Goal: Transaction & Acquisition: Purchase product/service

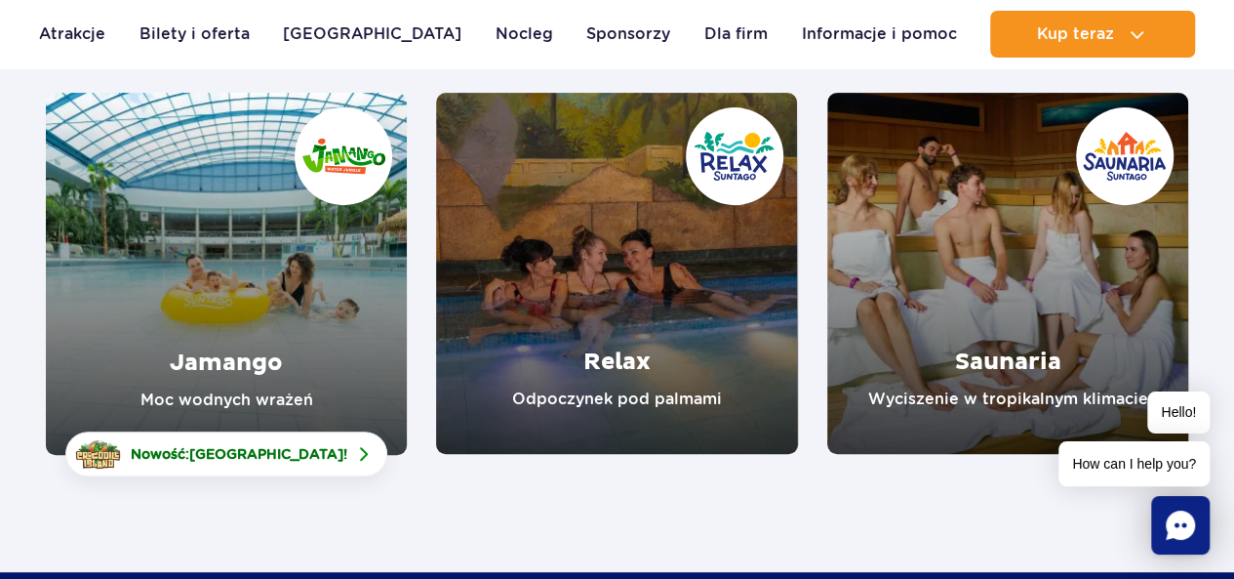
scroll to position [390, 0]
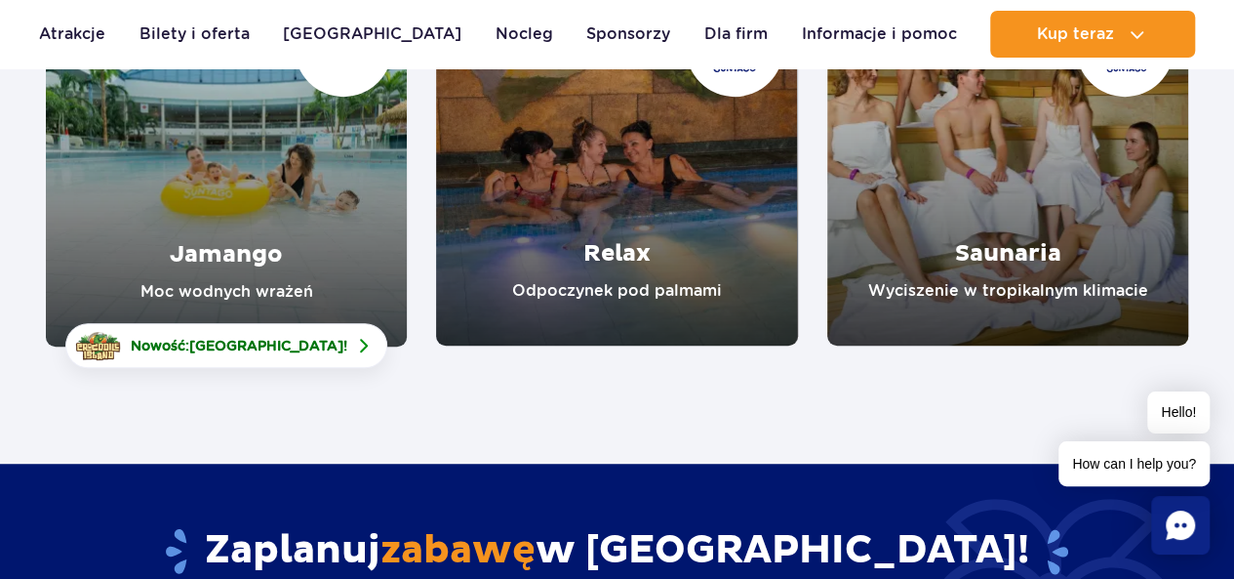
click at [248, 260] on link "Jamango" at bounding box center [226, 165] width 361 height 362
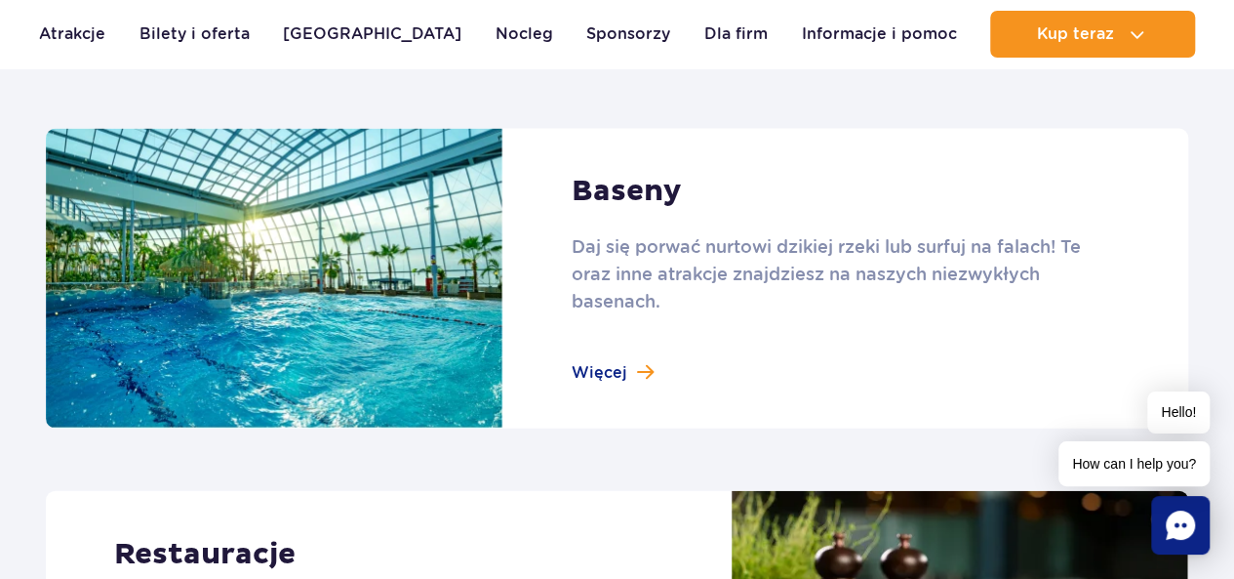
scroll to position [2049, 0]
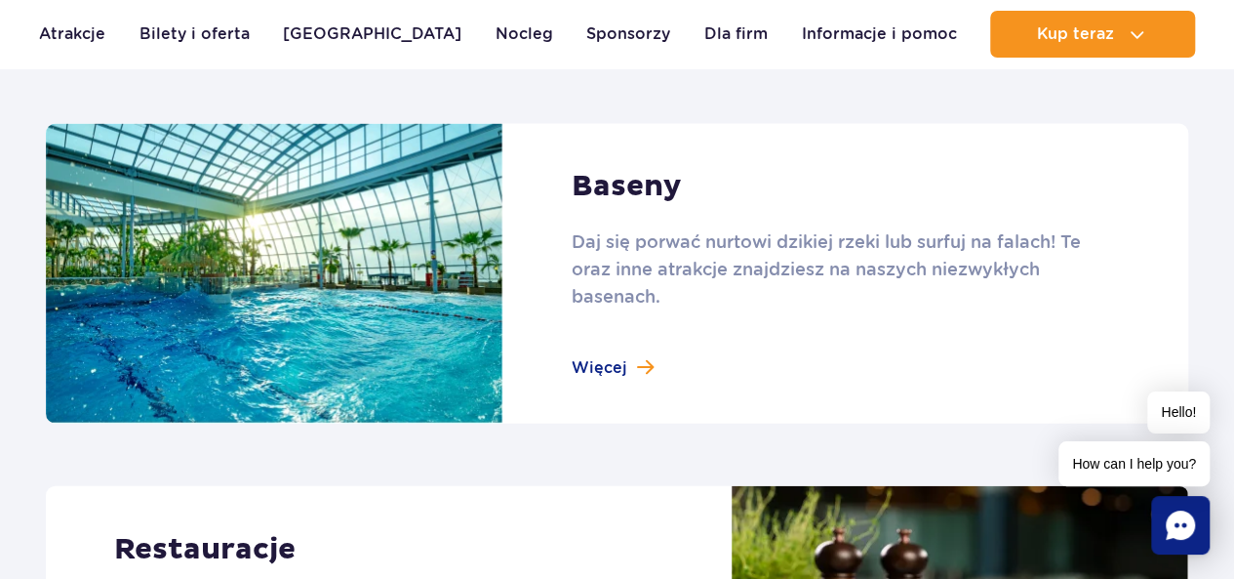
click at [576, 365] on link at bounding box center [617, 274] width 1142 height 300
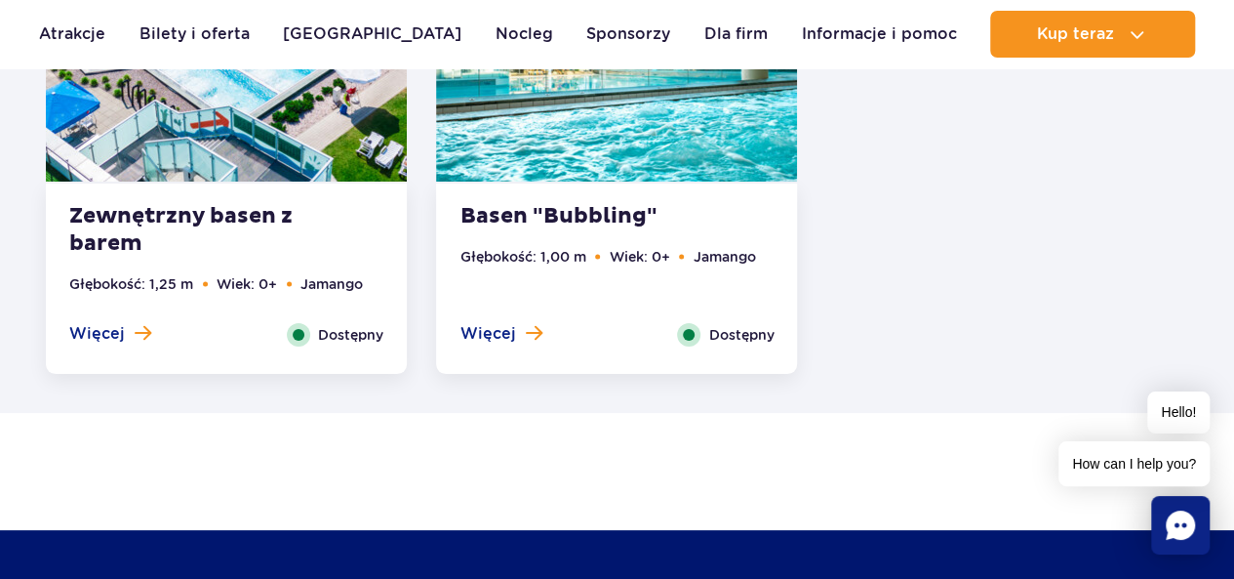
scroll to position [3707, 0]
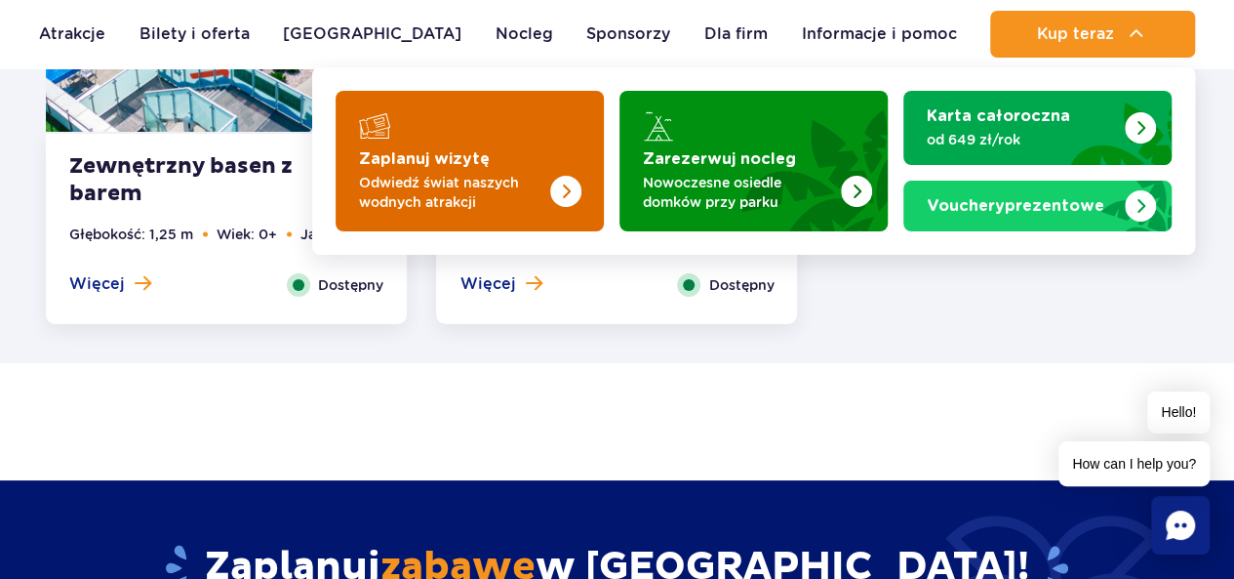
click at [560, 160] on img "Zaplanuj wizytę" at bounding box center [526, 155] width 155 height 152
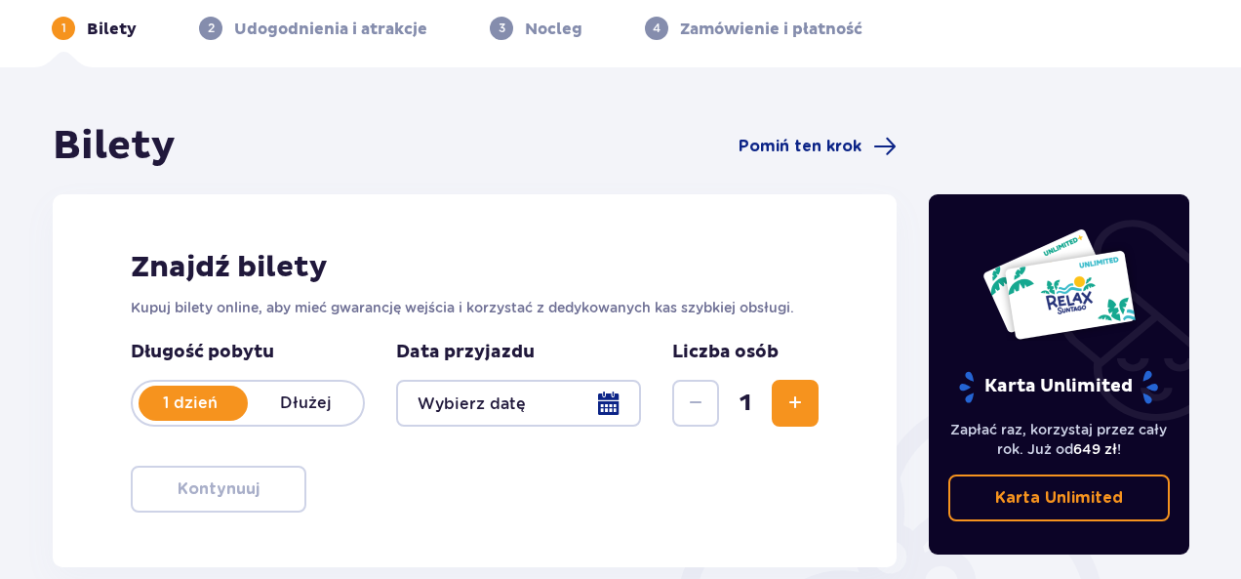
scroll to position [390, 0]
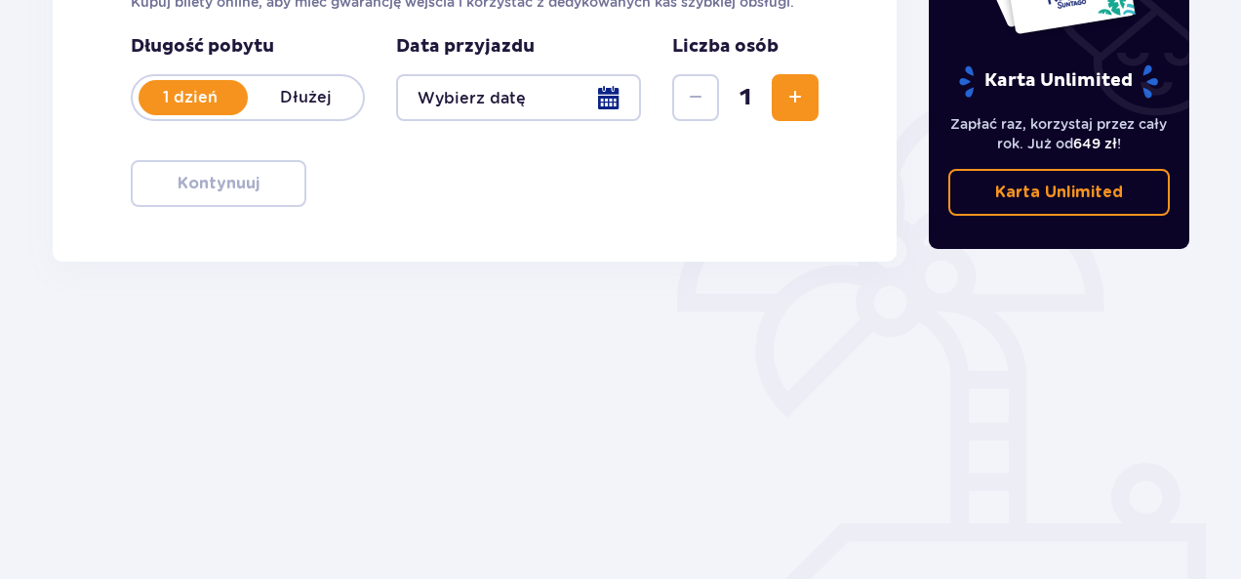
click at [619, 97] on div at bounding box center [518, 97] width 245 height 47
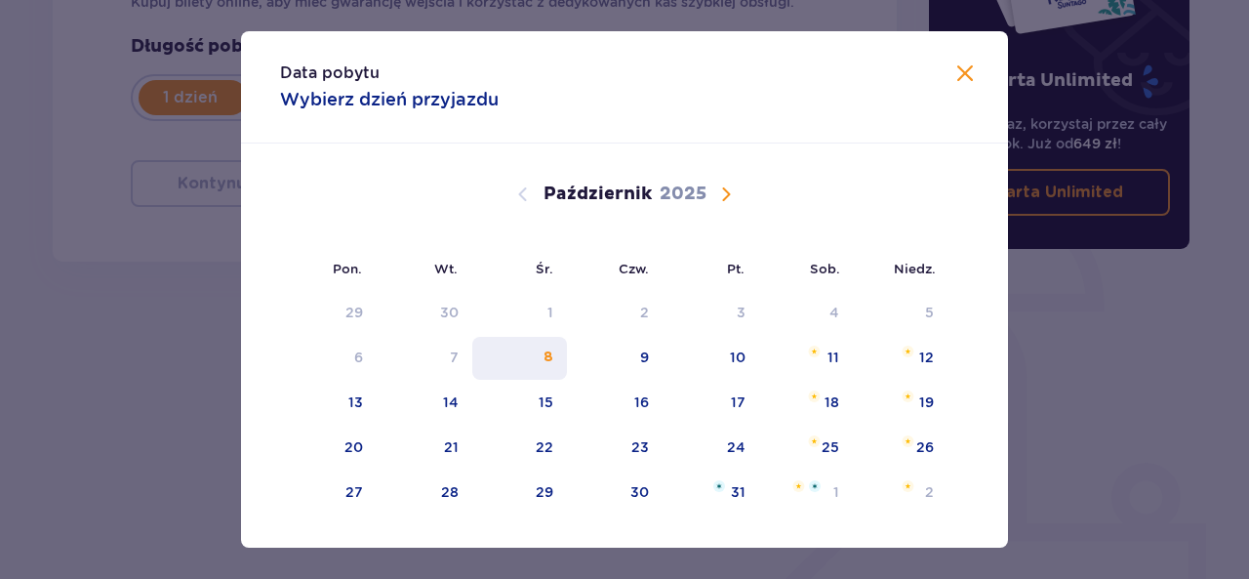
click at [552, 348] on div "8" at bounding box center [519, 358] width 95 height 43
type input "08.10.25"
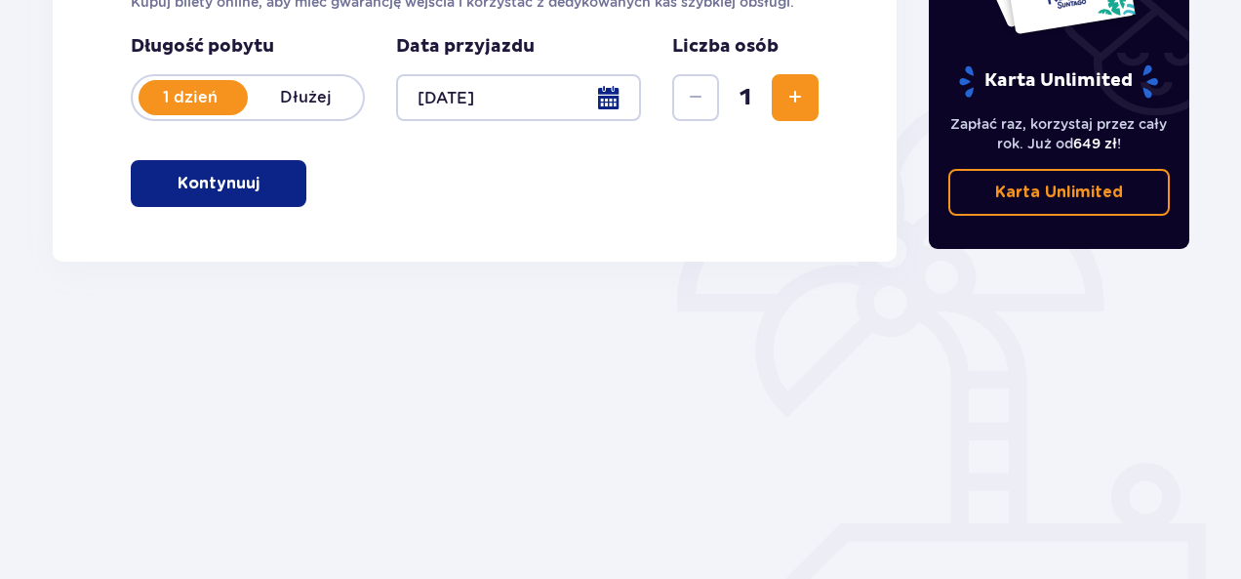
click at [265, 188] on span "button" at bounding box center [263, 183] width 23 height 23
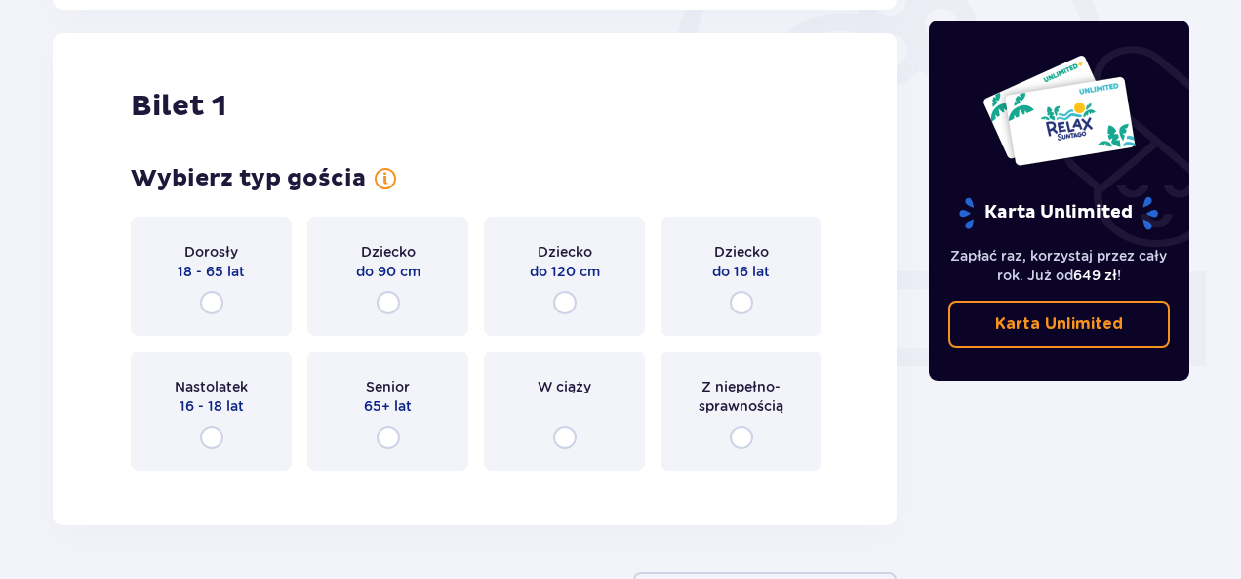
scroll to position [652, 0]
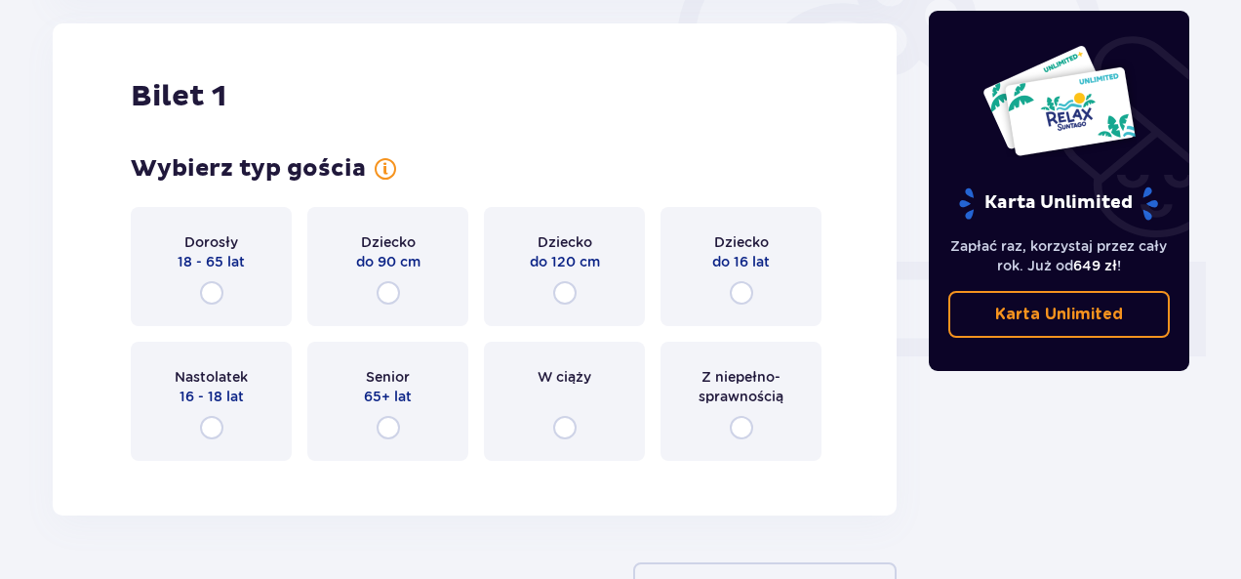
click at [215, 282] on input "radio" at bounding box center [211, 292] width 23 height 23
radio input "true"
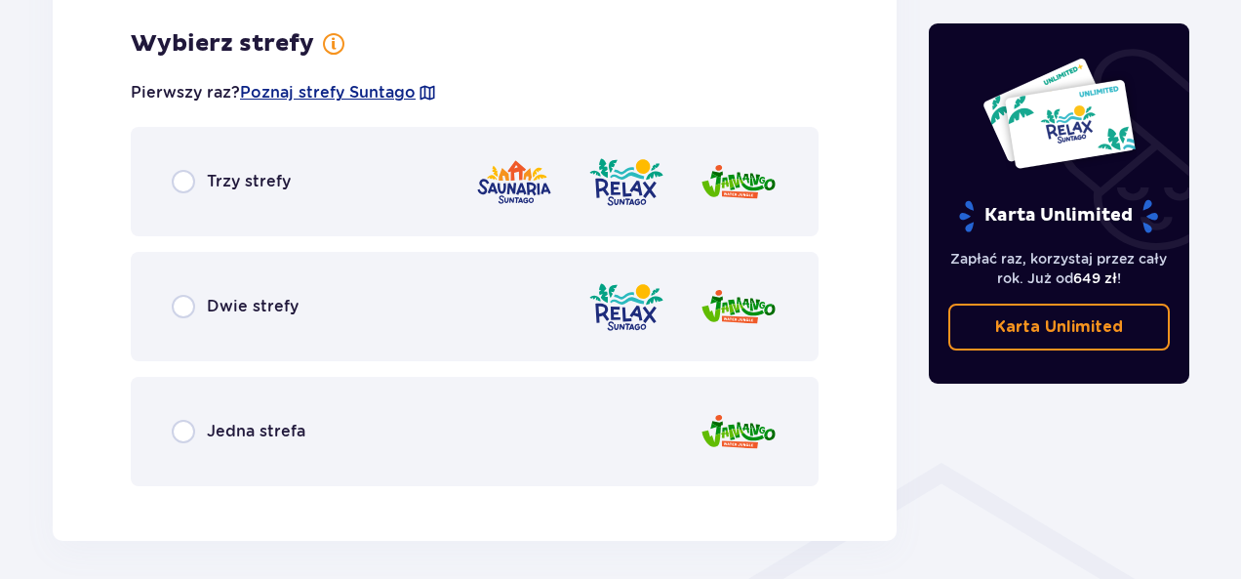
scroll to position [1128, 0]
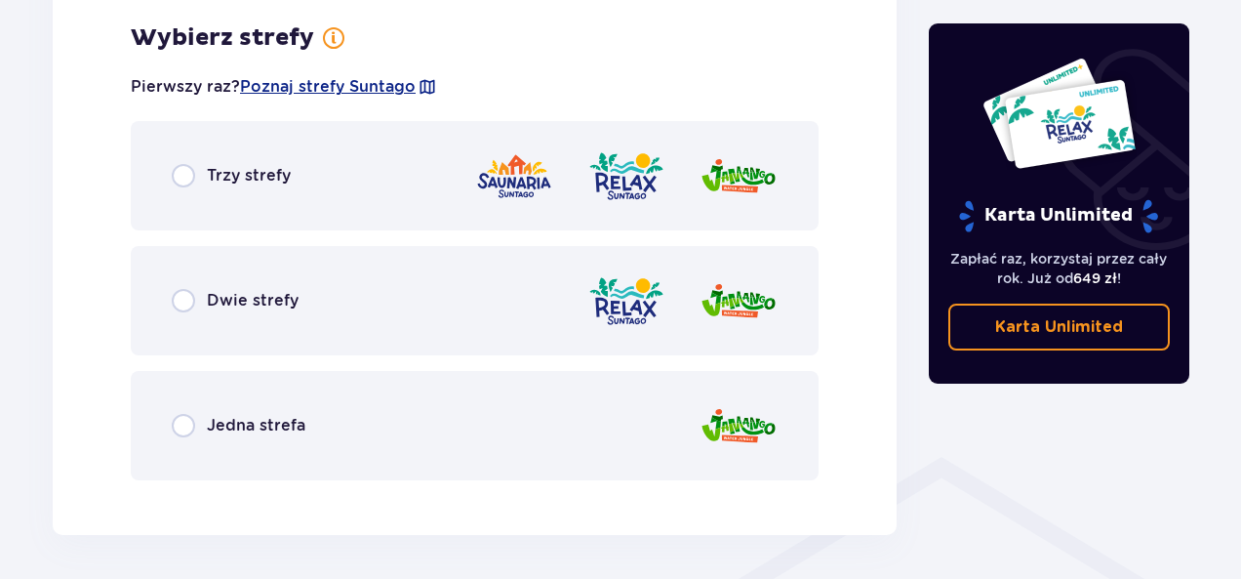
click at [176, 435] on input "radio" at bounding box center [183, 425] width 23 height 23
radio input "true"
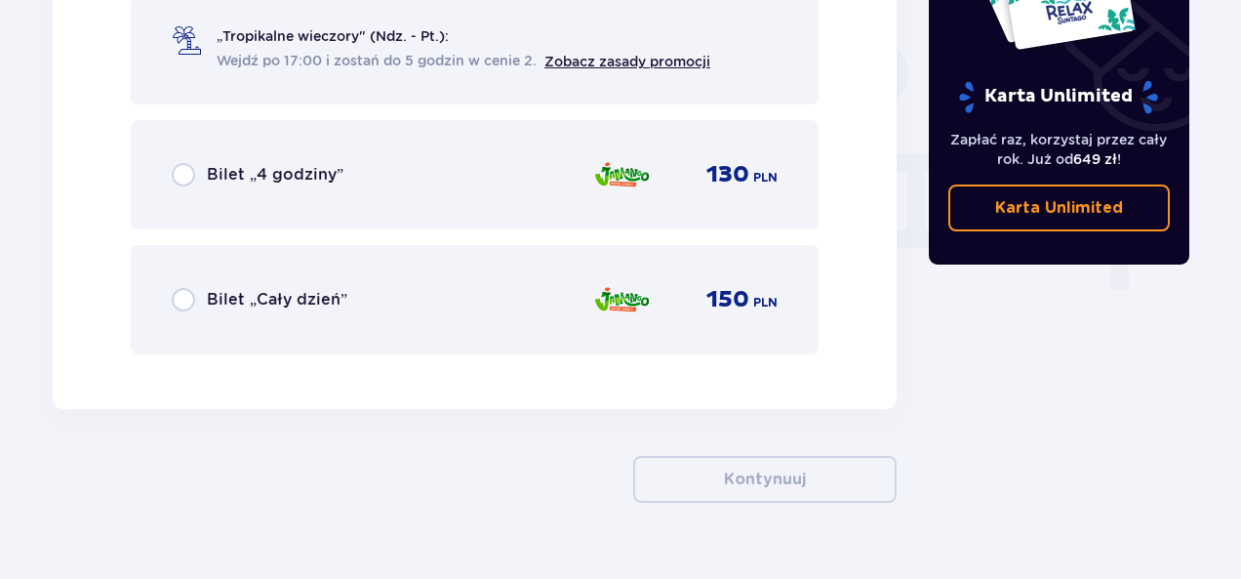
scroll to position [1818, 0]
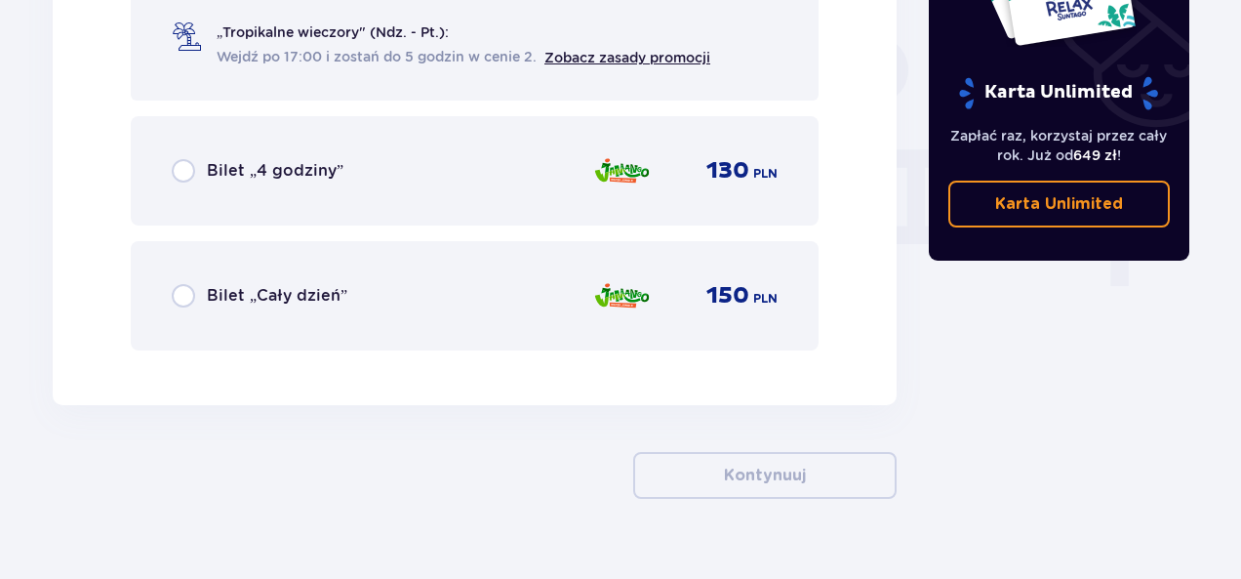
click at [186, 298] on input "radio" at bounding box center [183, 295] width 23 height 23
radio input "true"
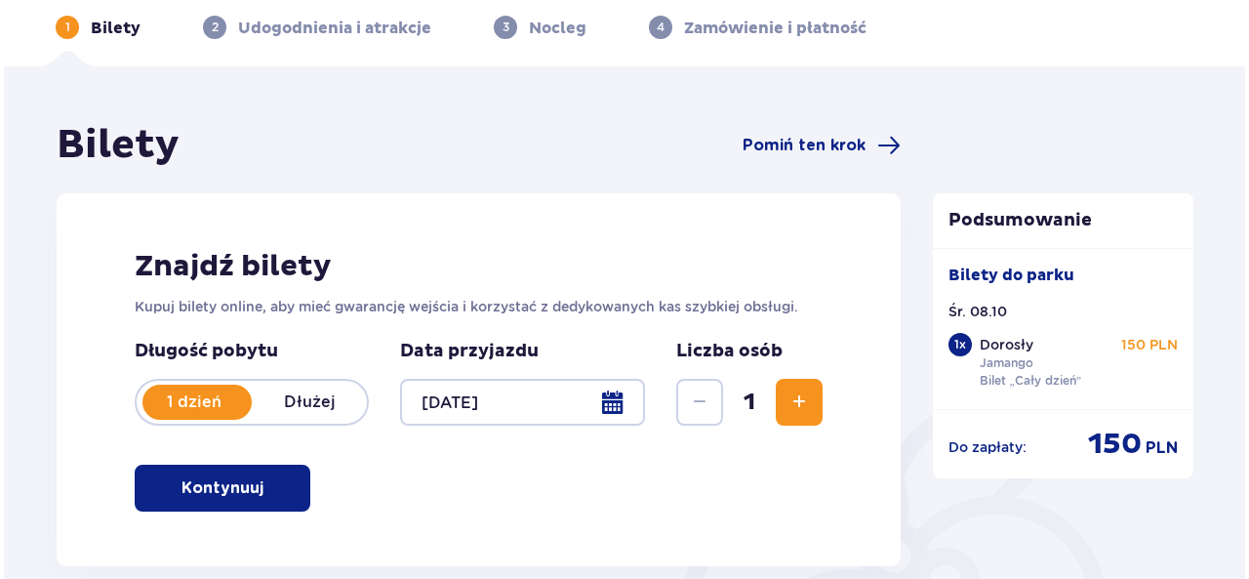
scroll to position [201, 0]
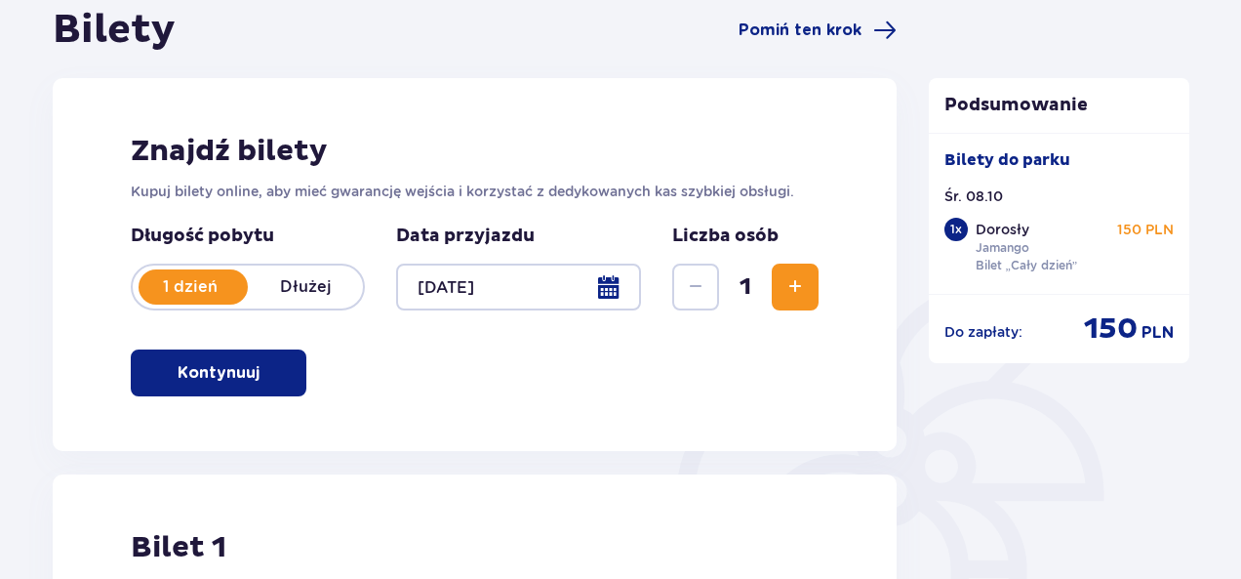
click at [608, 298] on div at bounding box center [518, 286] width 245 height 47
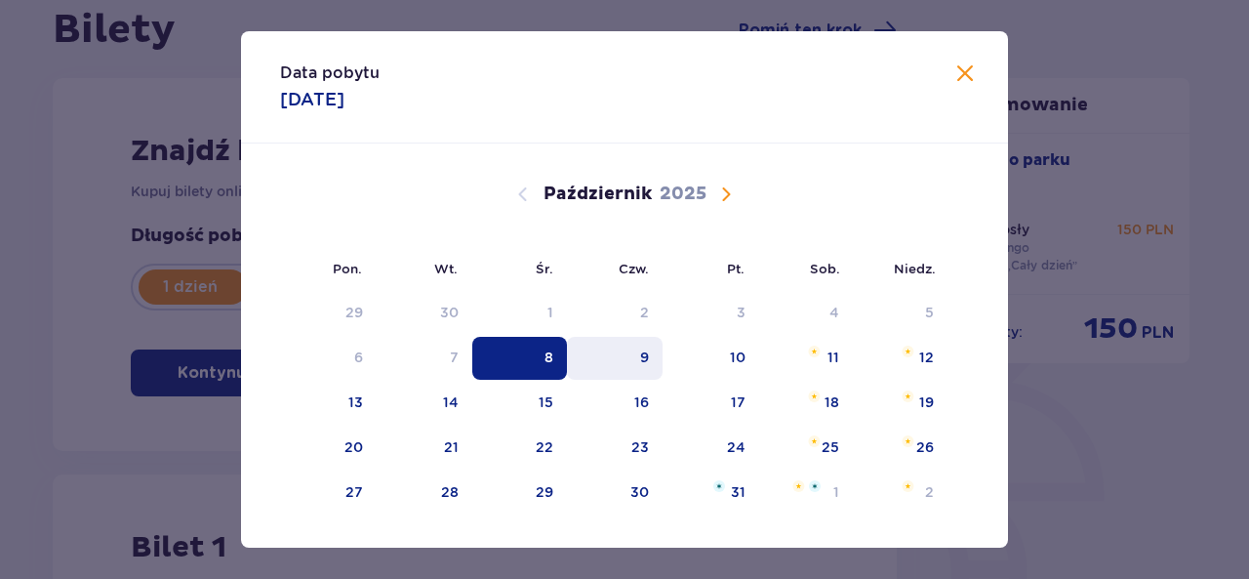
click at [640, 354] on div "9" at bounding box center [644, 357] width 9 height 20
type input "09.10.25"
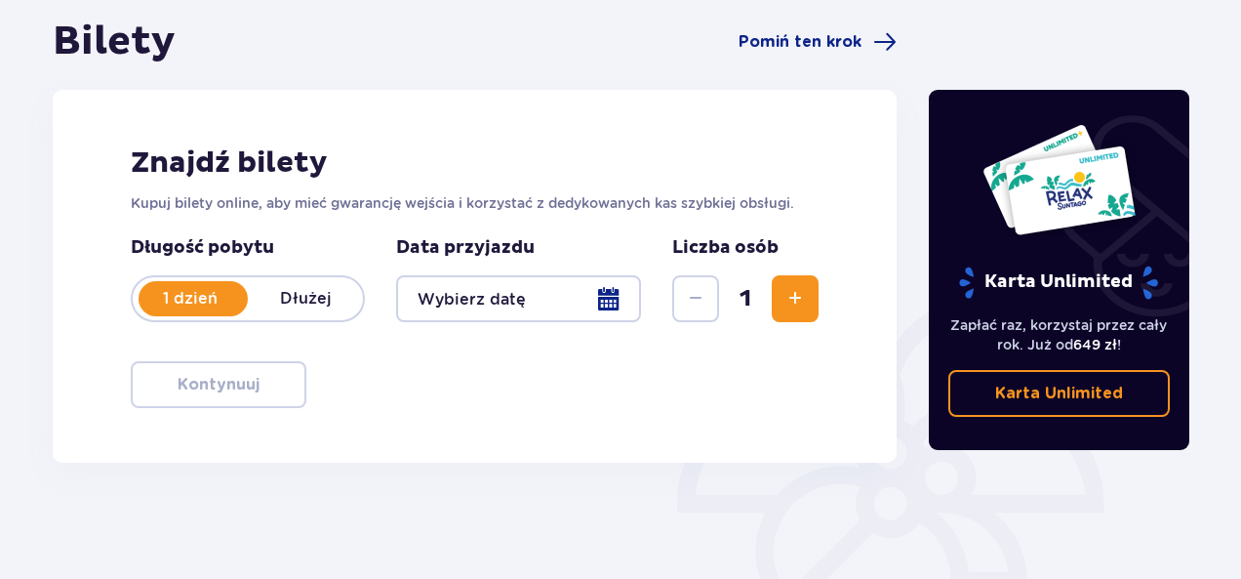
scroll to position [201, 0]
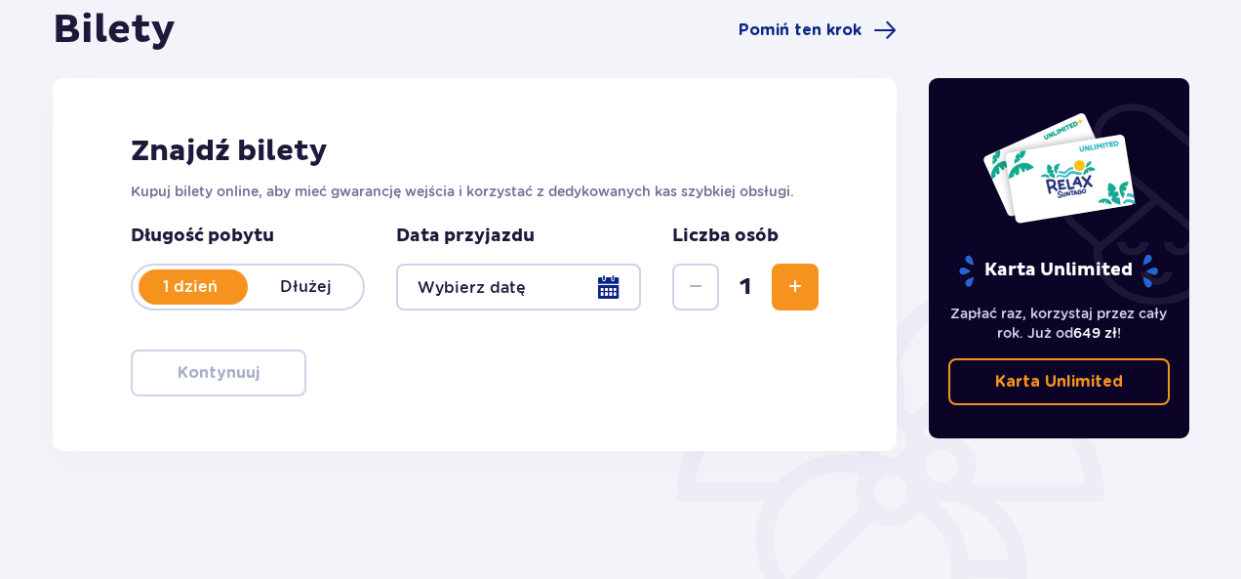
click at [568, 273] on div at bounding box center [518, 286] width 245 height 47
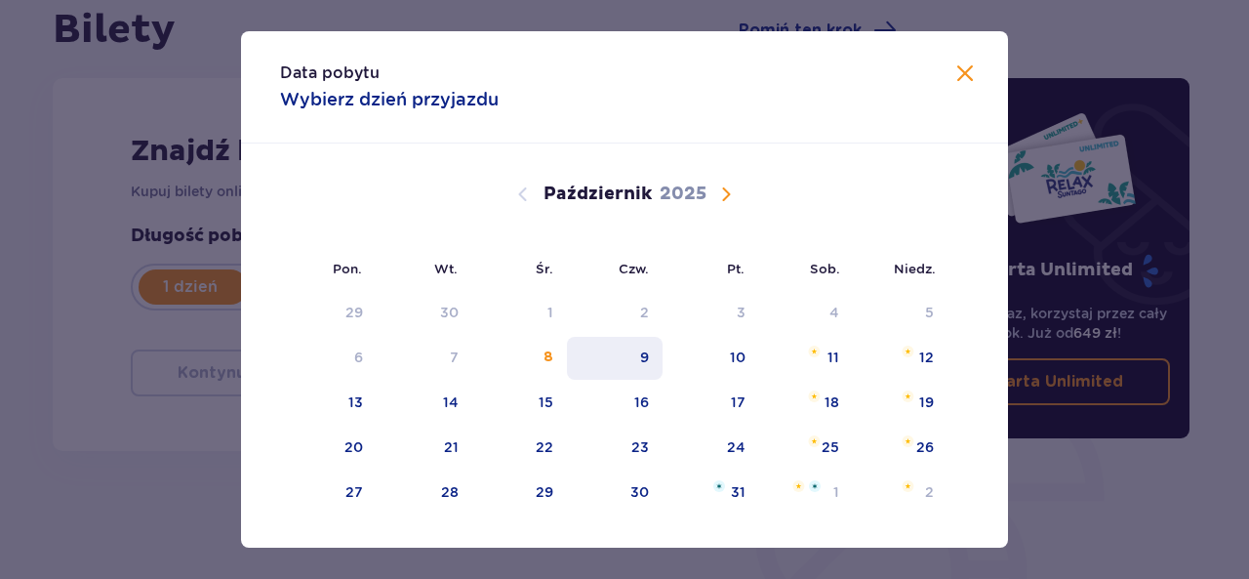
click at [650, 366] on div "9" at bounding box center [615, 358] width 97 height 43
type input "09.10.25"
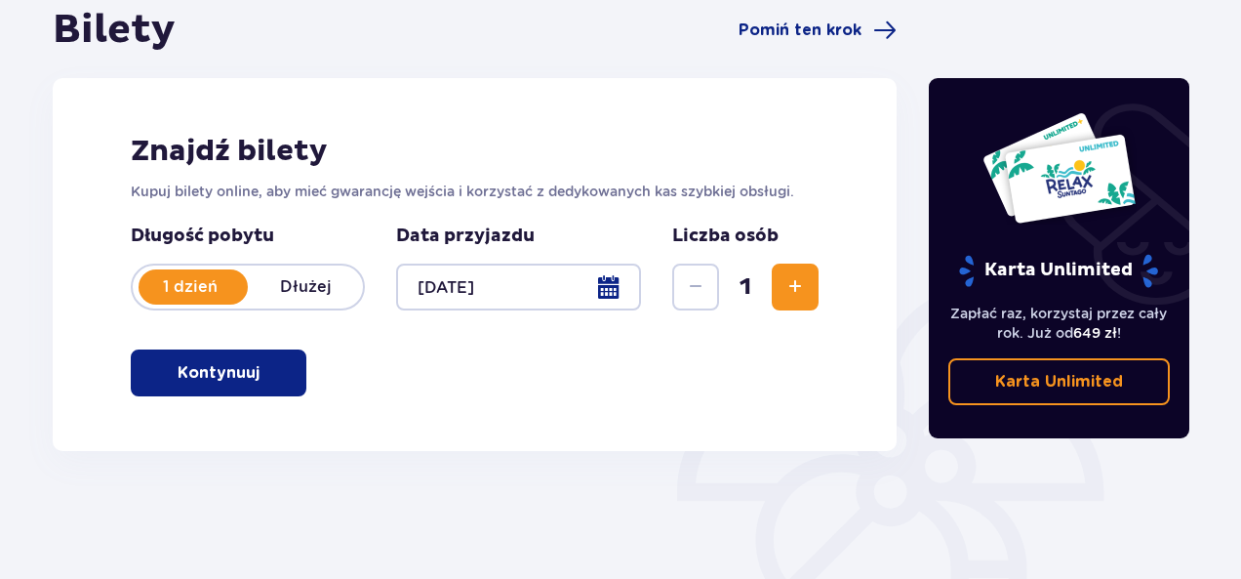
click at [234, 373] on p "Kontynuuj" at bounding box center [219, 372] width 82 height 21
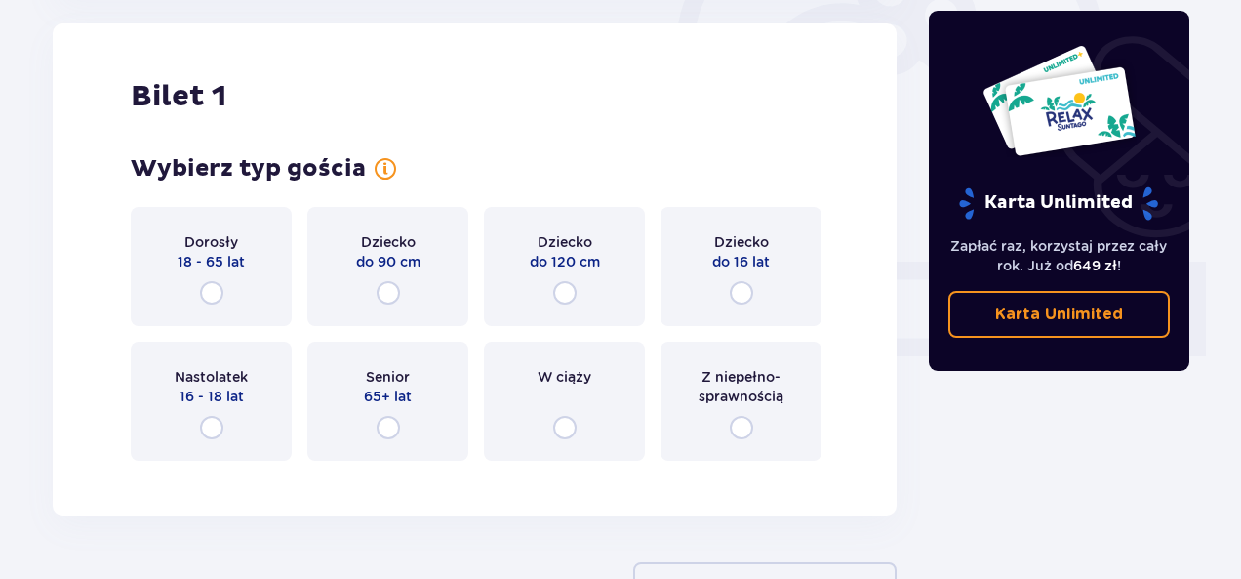
click at [224, 260] on span "18 - 65 lat" at bounding box center [211, 262] width 67 height 20
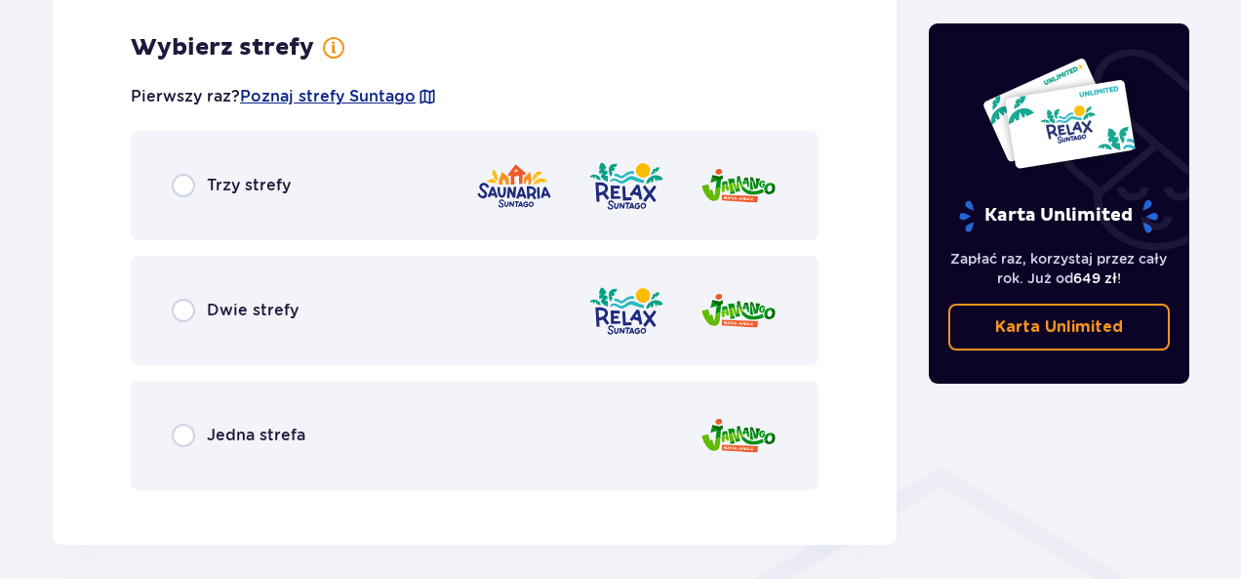
scroll to position [1128, 0]
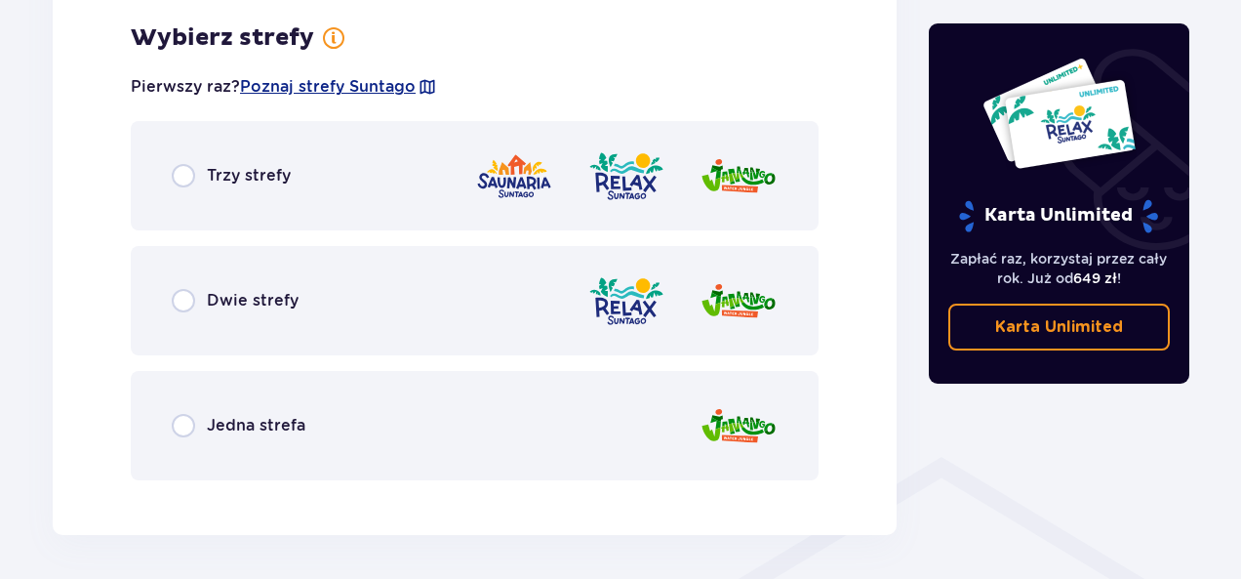
click at [166, 441] on div "Jedna strefa" at bounding box center [475, 425] width 688 height 109
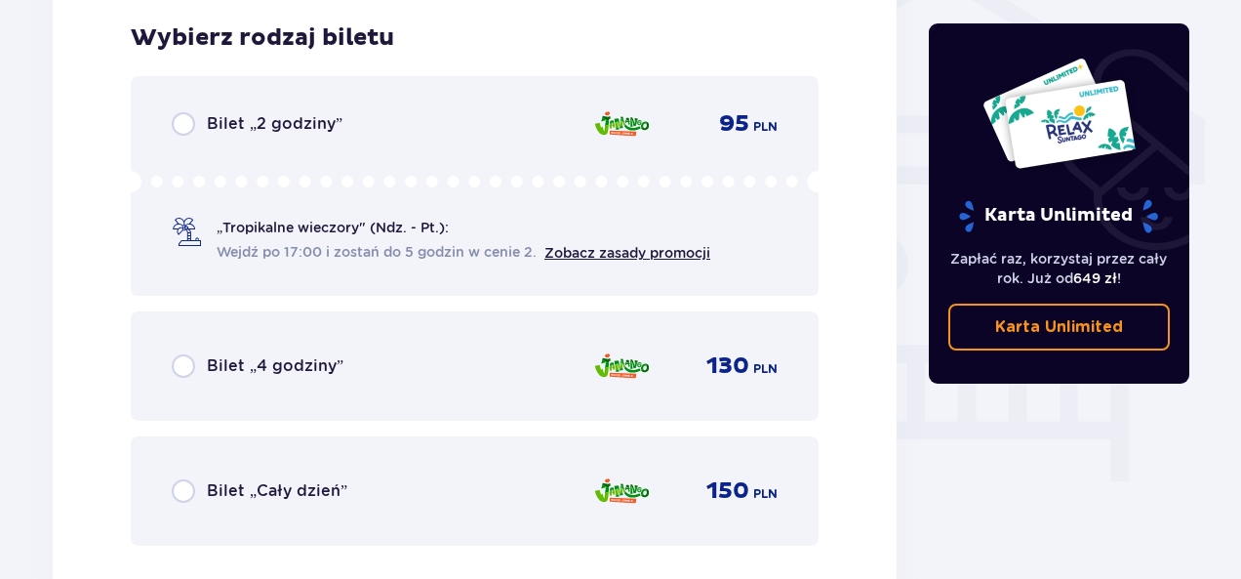
scroll to position [1721, 0]
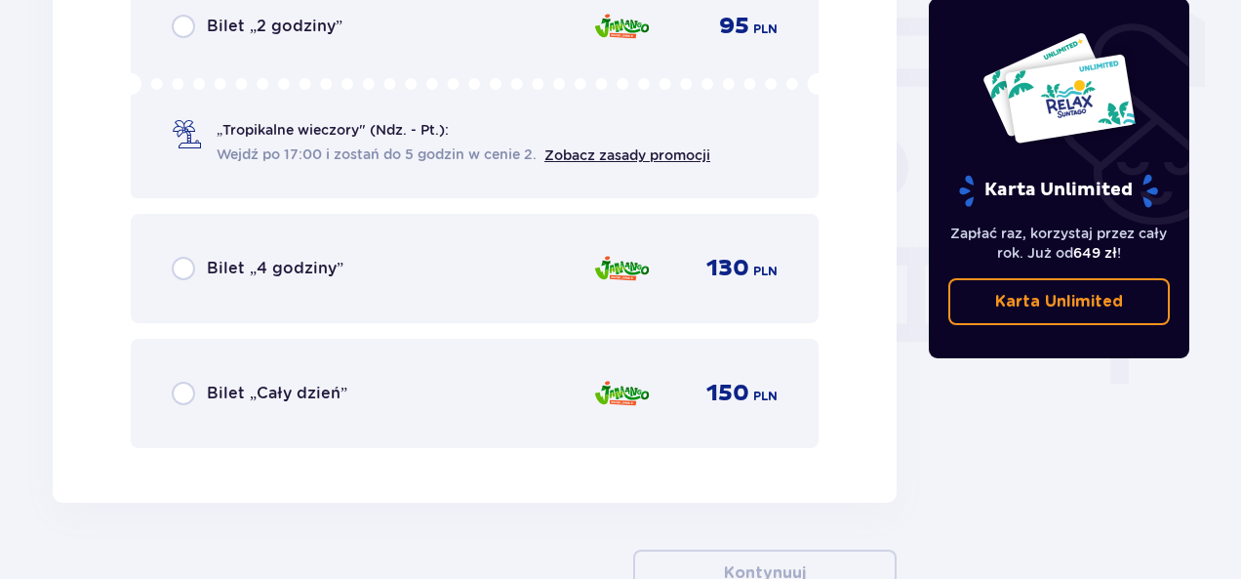
click at [188, 395] on input "radio" at bounding box center [183, 392] width 23 height 23
radio input "true"
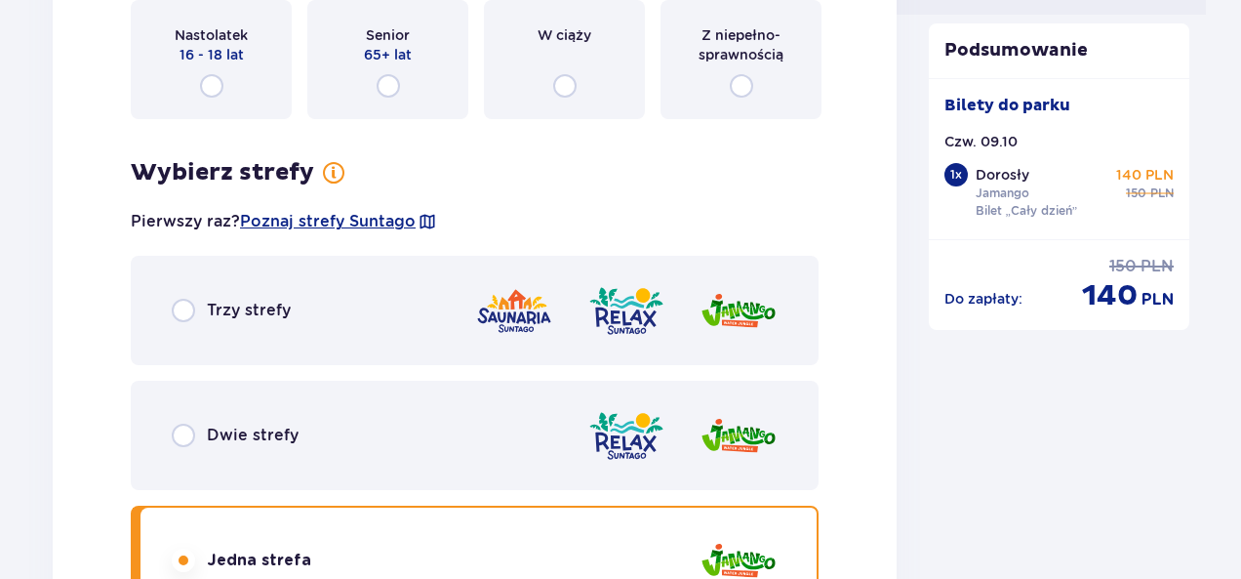
scroll to position [1177, 0]
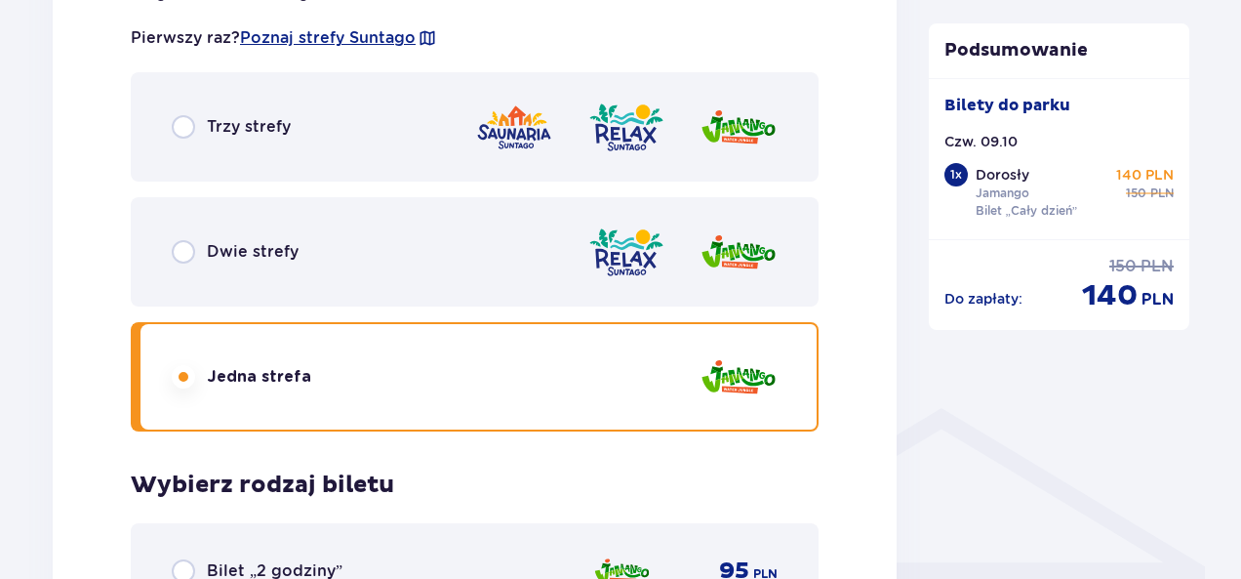
click at [184, 253] on input "radio" at bounding box center [183, 251] width 23 height 23
radio input "true"
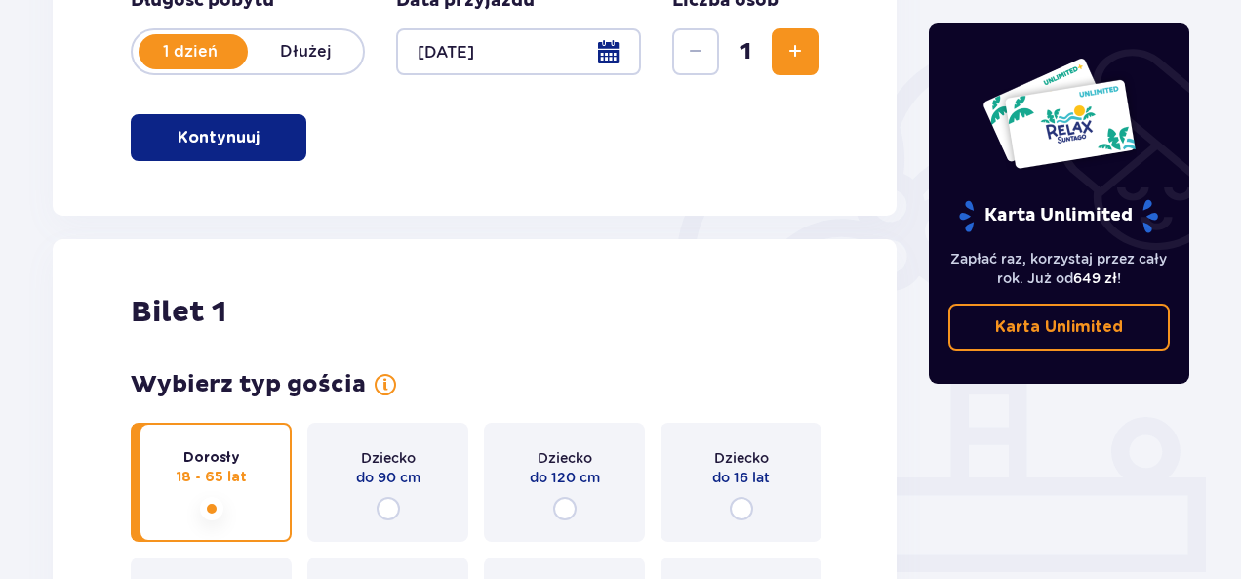
scroll to position [62, 0]
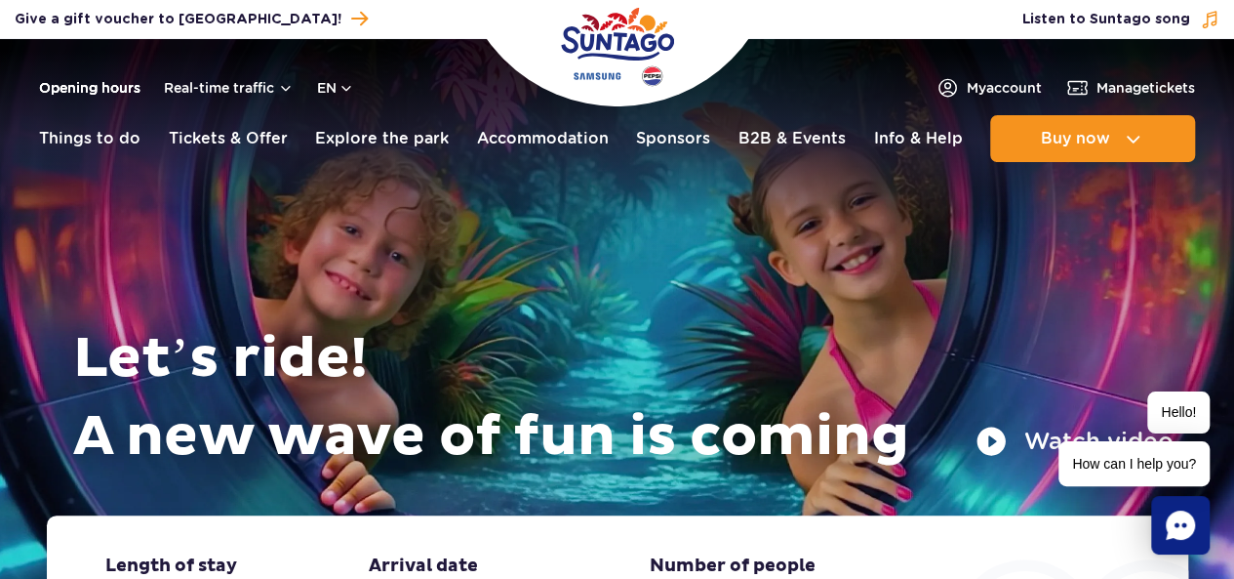
click at [113, 89] on link "Opening hours" at bounding box center [89, 88] width 101 height 20
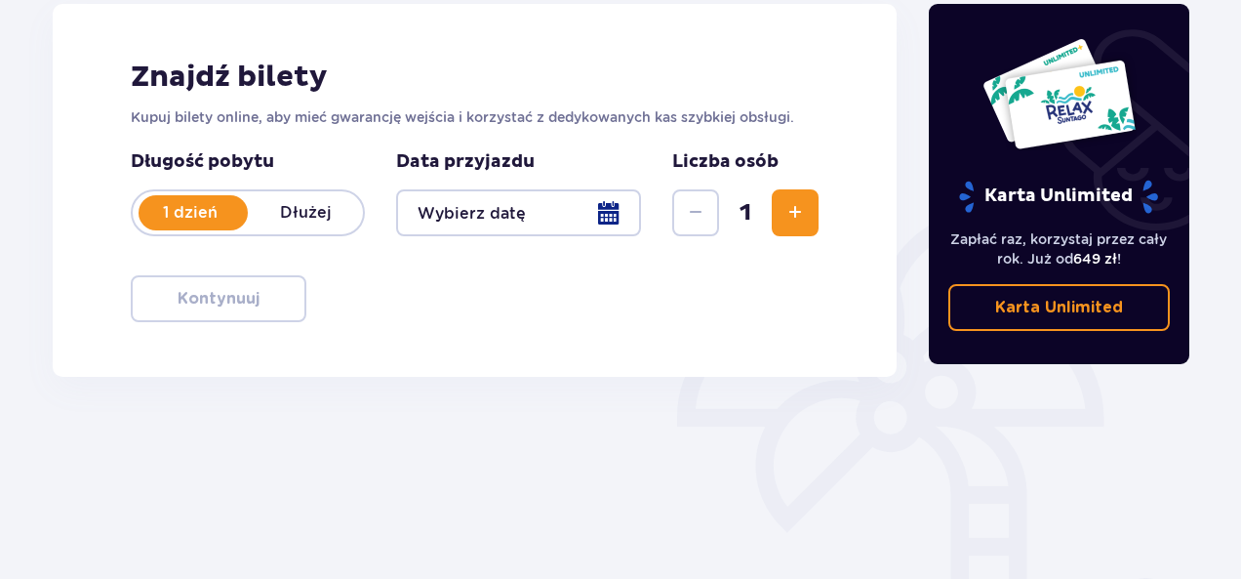
scroll to position [293, 0]
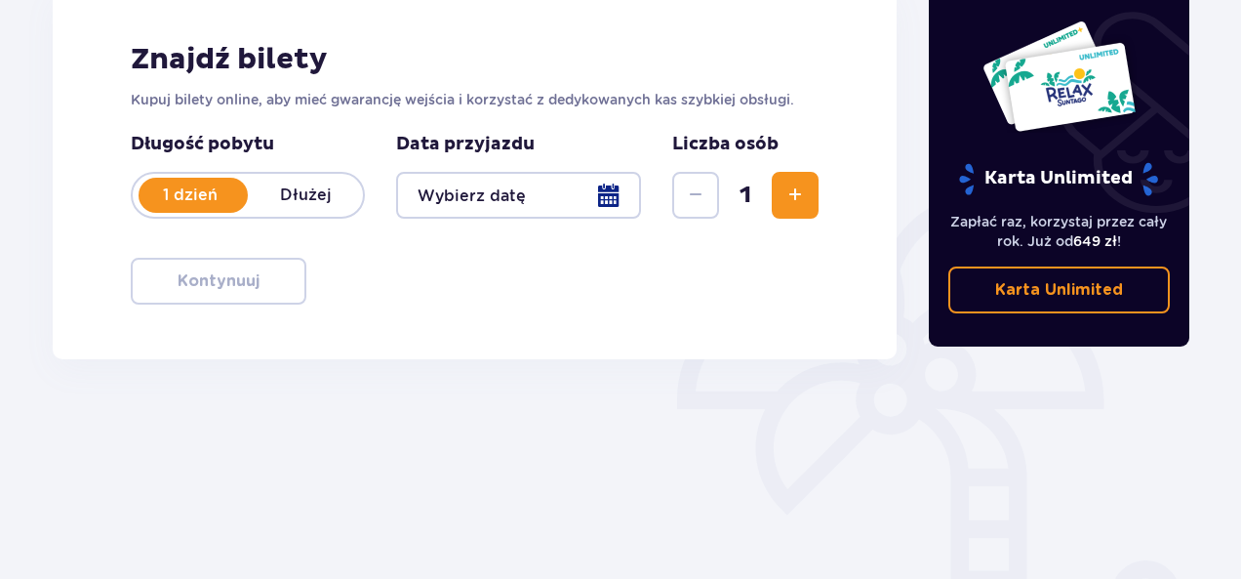
click at [630, 203] on div at bounding box center [518, 195] width 245 height 47
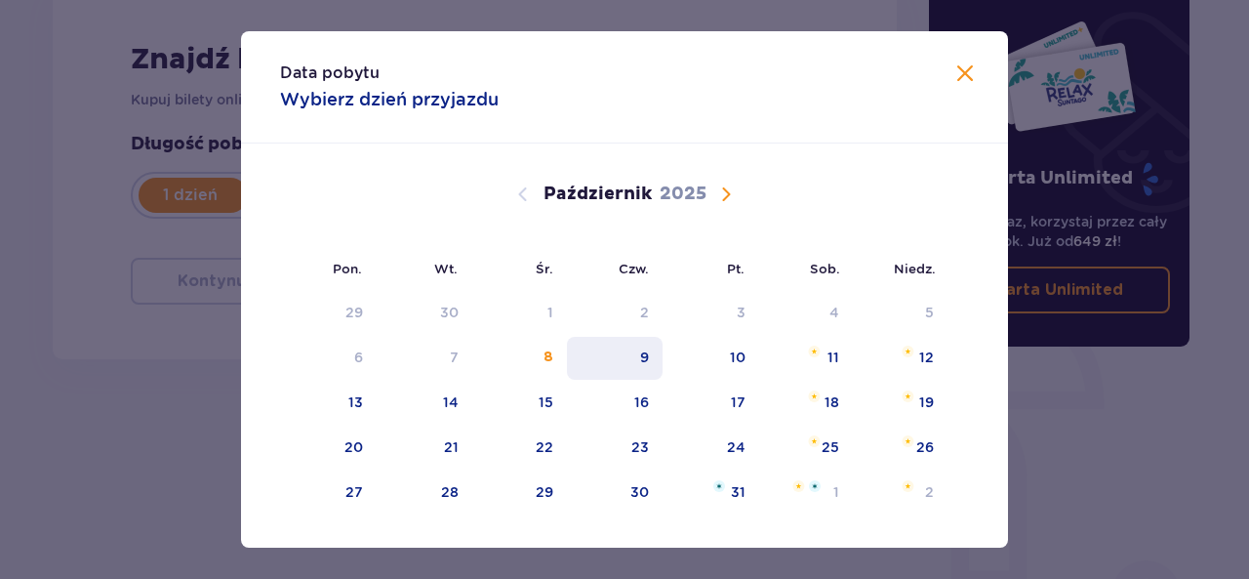
click at [644, 365] on div "9" at bounding box center [644, 357] width 9 height 20
type input "09.10.25"
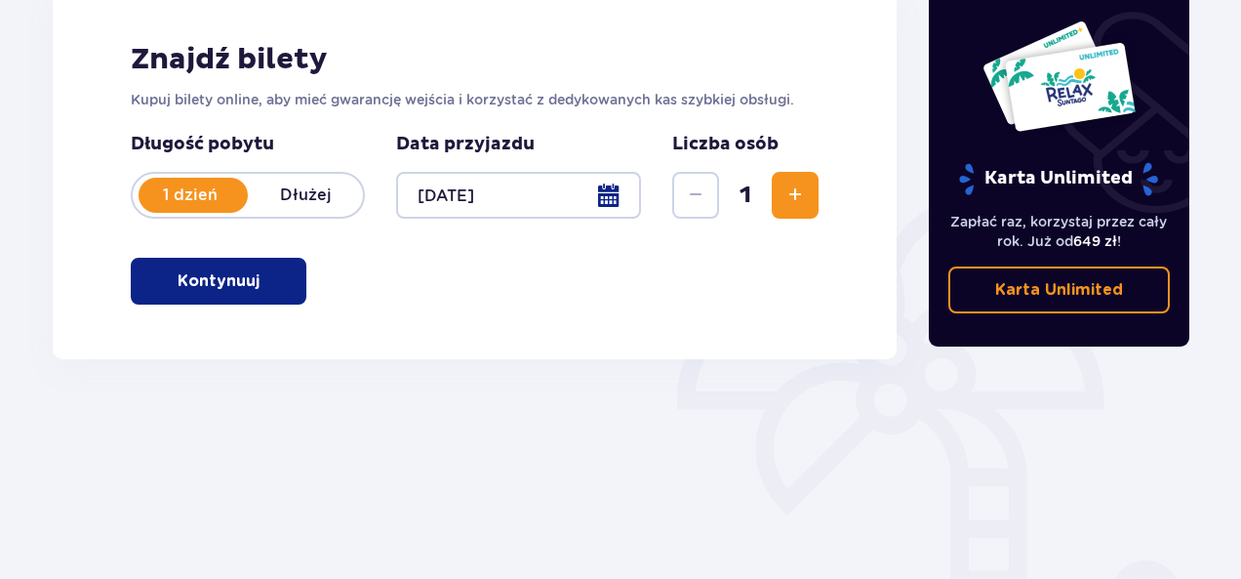
click at [794, 188] on span "Zwiększ" at bounding box center [794, 194] width 23 height 23
click at [794, 200] on span "Zwiększ" at bounding box center [794, 194] width 23 height 23
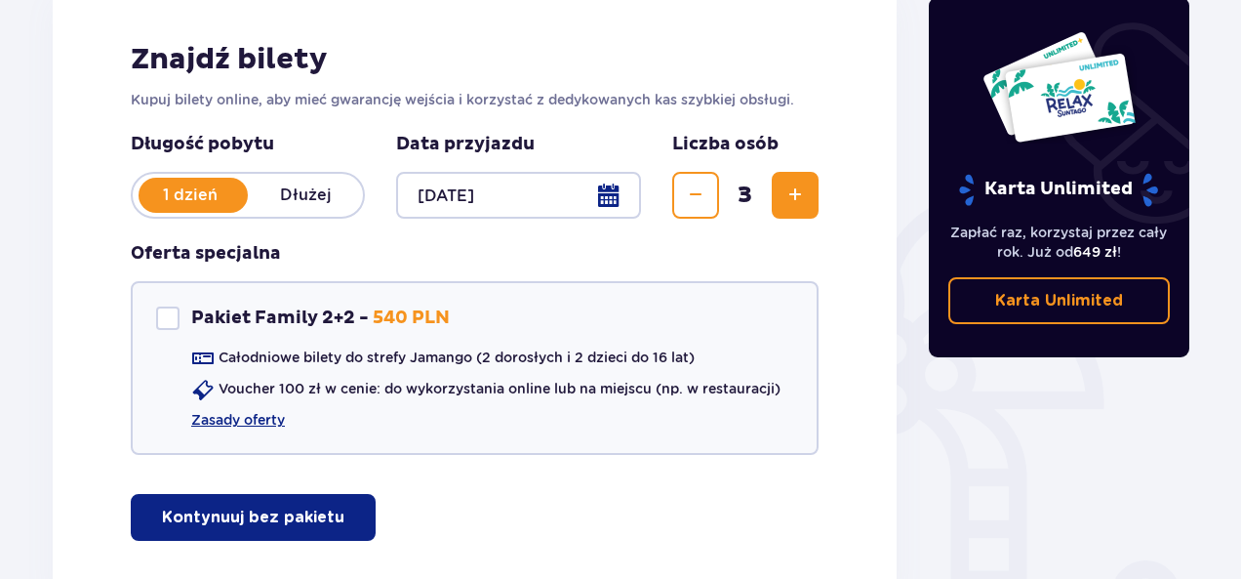
click at [246, 524] on p "Kontynuuj bez pakietu" at bounding box center [253, 516] width 182 height 21
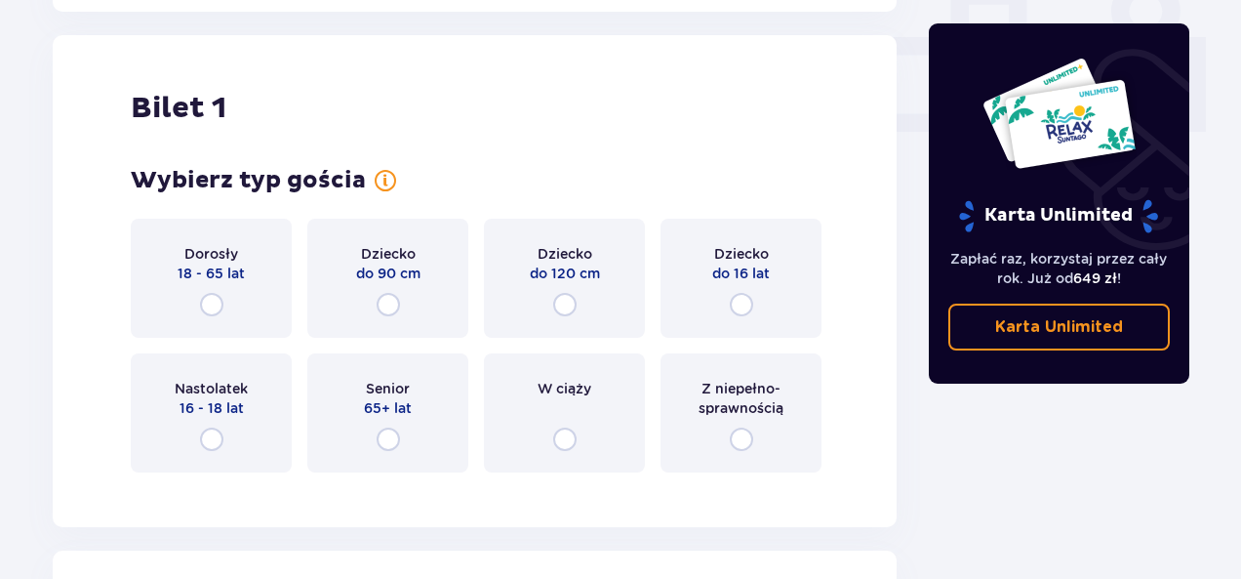
scroll to position [888, 0]
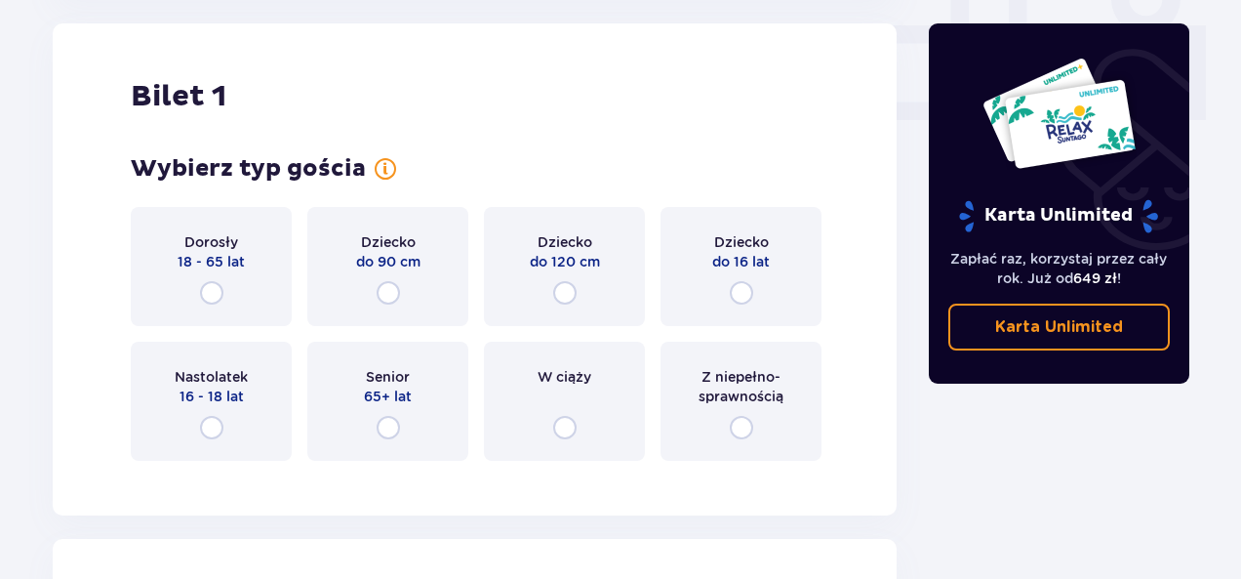
click at [230, 290] on div "Dorosły 18 - 65 lat" at bounding box center [211, 266] width 161 height 119
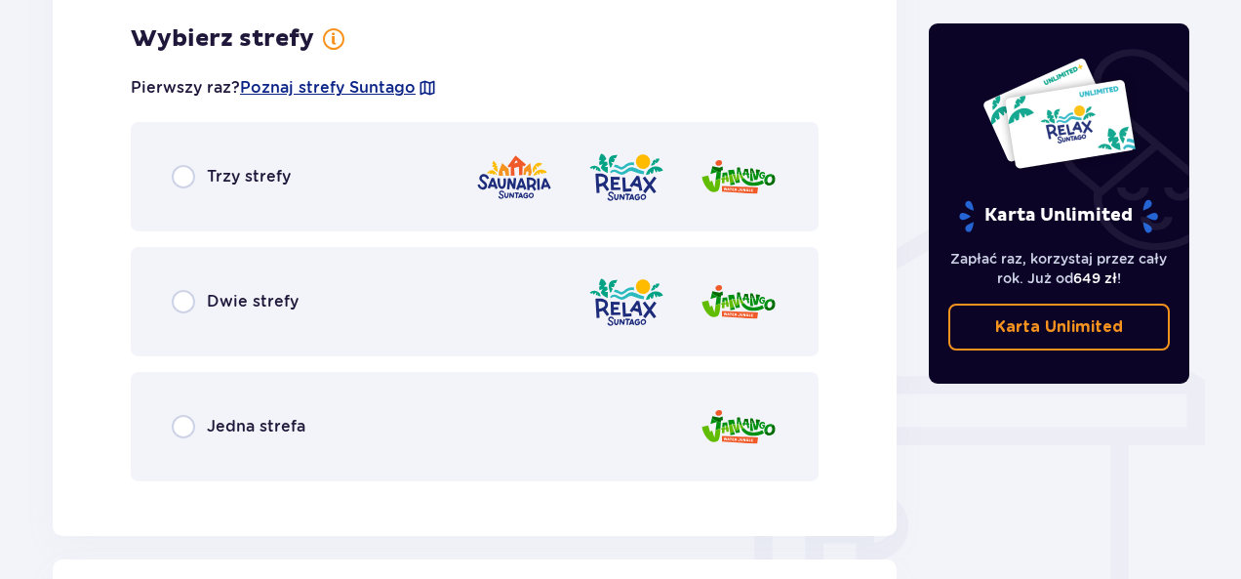
scroll to position [1364, 0]
click at [211, 424] on span "Jedna strefa" at bounding box center [256, 425] width 99 height 21
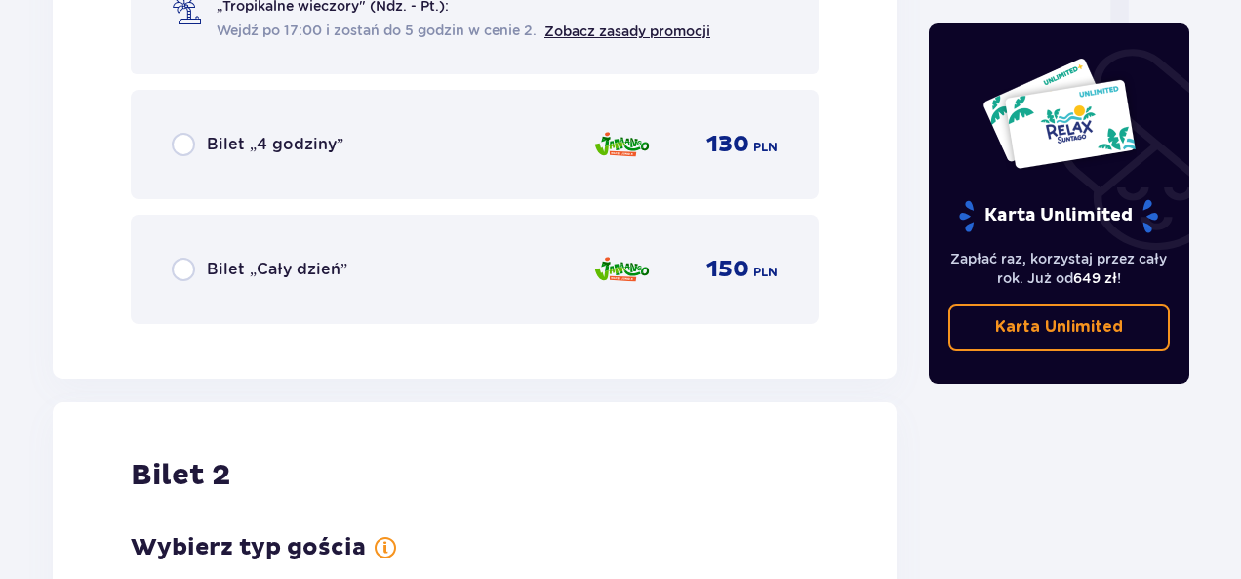
scroll to position [2055, 0]
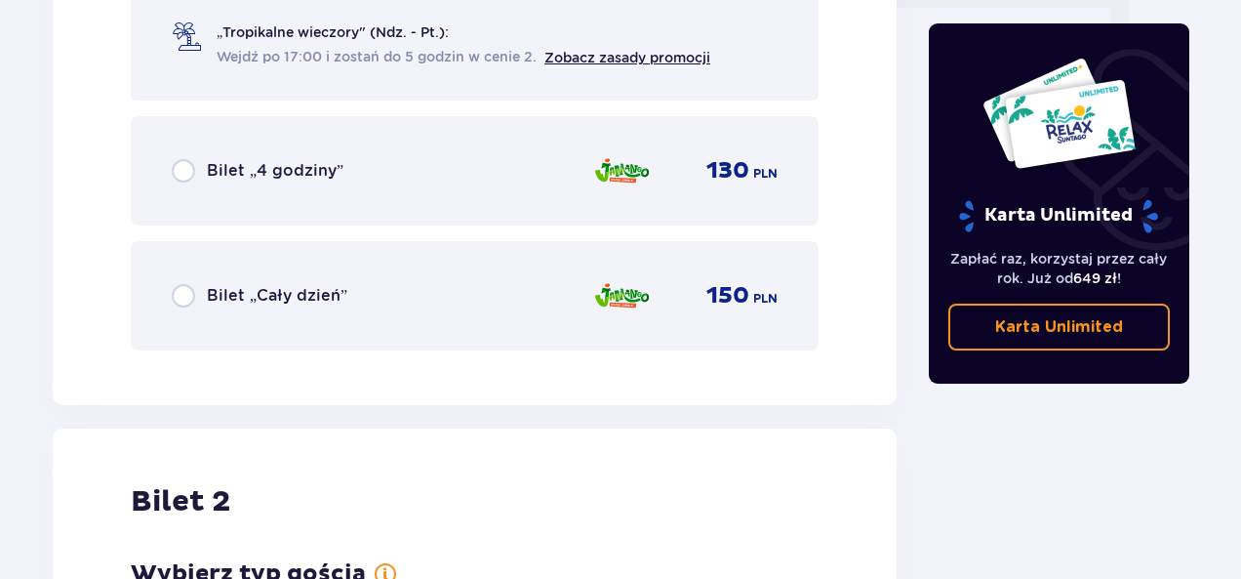
click at [181, 296] on input "radio" at bounding box center [183, 295] width 23 height 23
radio input "true"
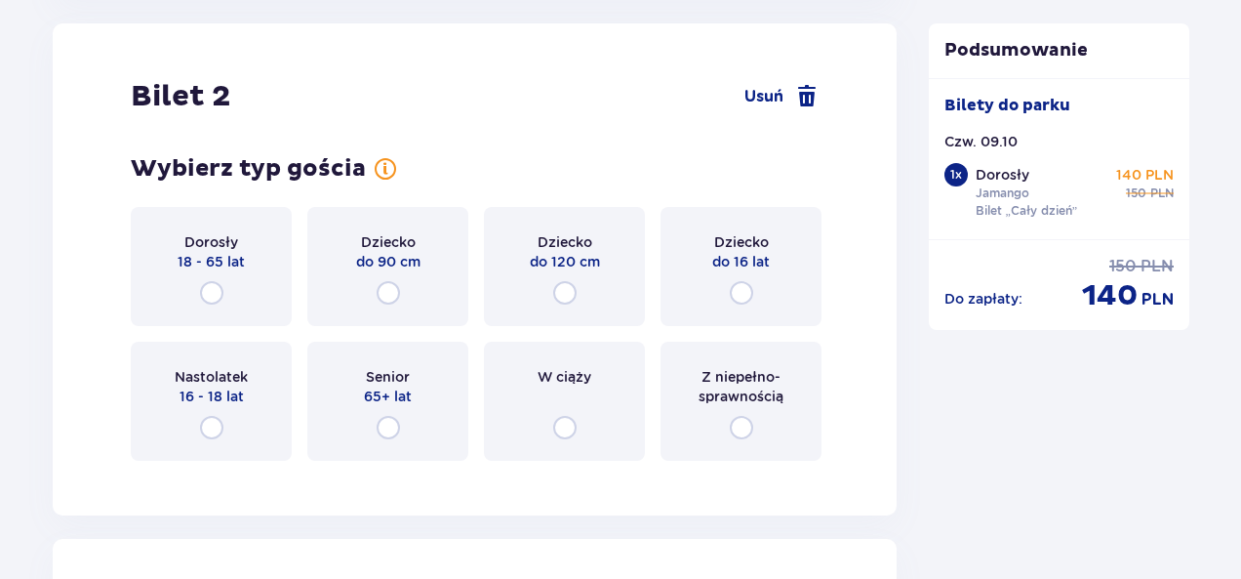
click at [214, 293] on input "radio" at bounding box center [211, 292] width 23 height 23
radio input "true"
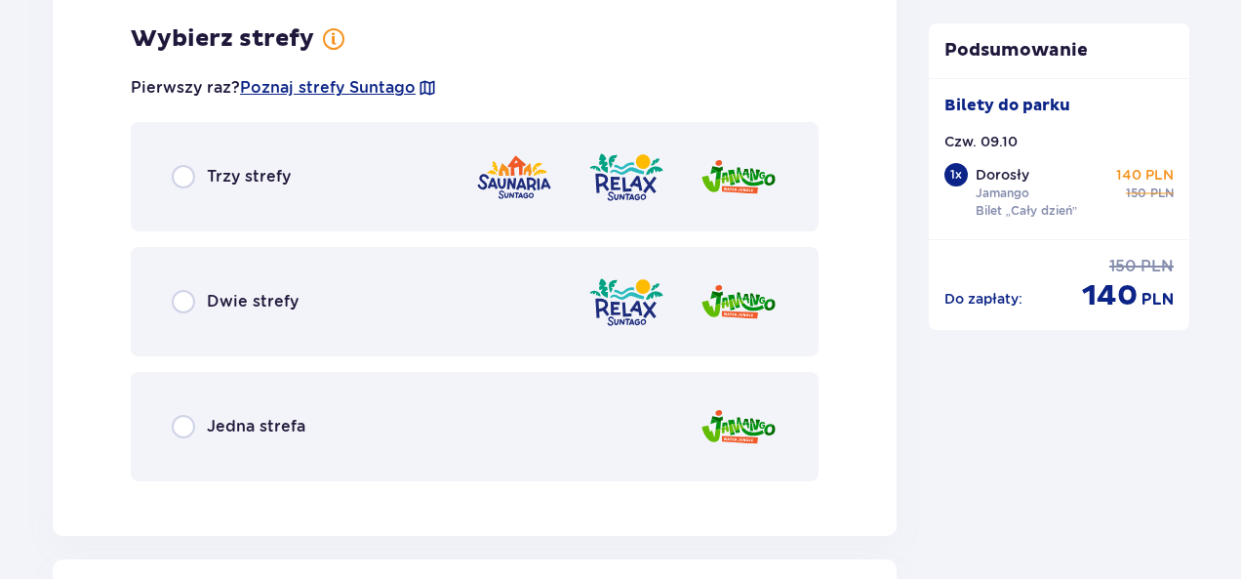
scroll to position [2935, 0]
click at [183, 428] on input "radio" at bounding box center [183, 425] width 23 height 23
radio input "true"
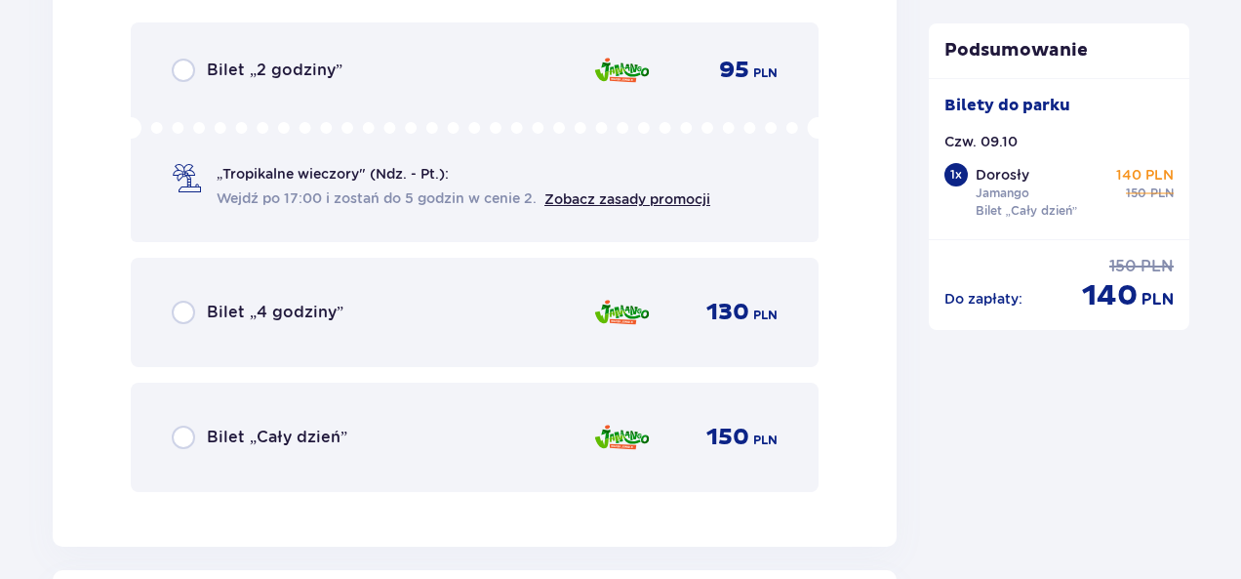
scroll to position [3529, 0]
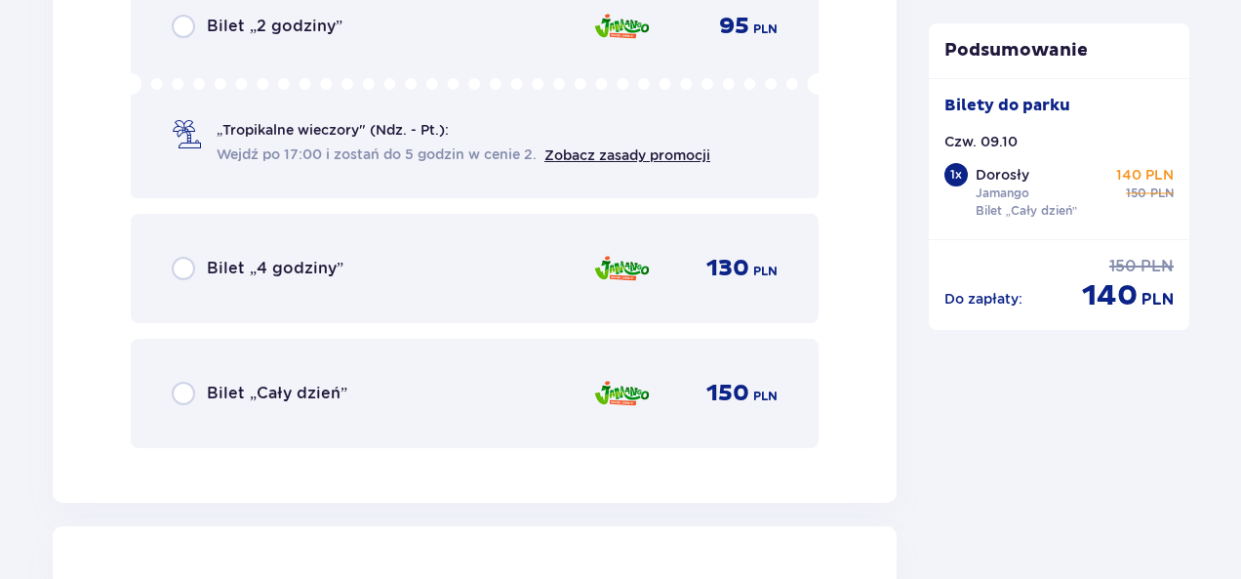
click at [177, 401] on input "radio" at bounding box center [183, 392] width 23 height 23
radio input "true"
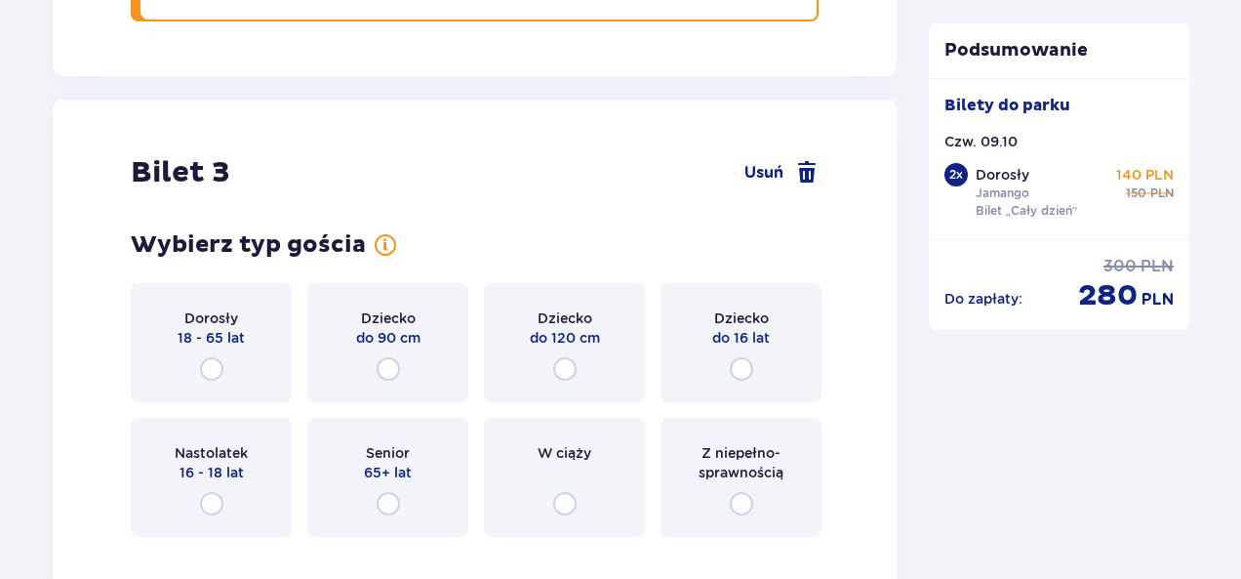
scroll to position [4031, 0]
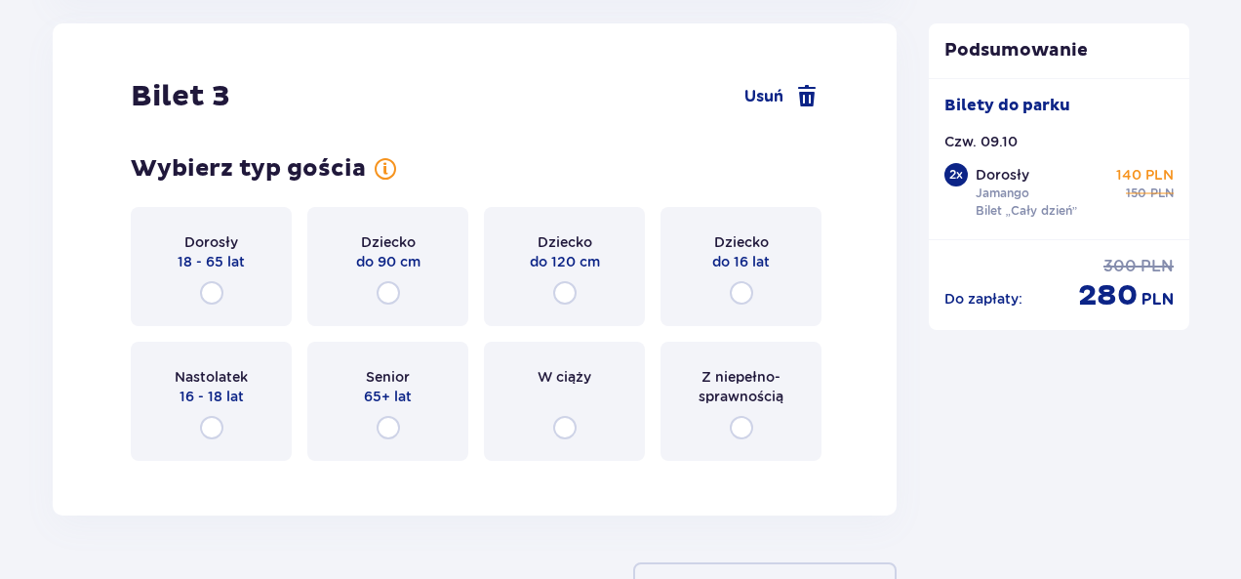
click at [224, 282] on div "Dorosły 18 - 65 lat" at bounding box center [211, 266] width 161 height 119
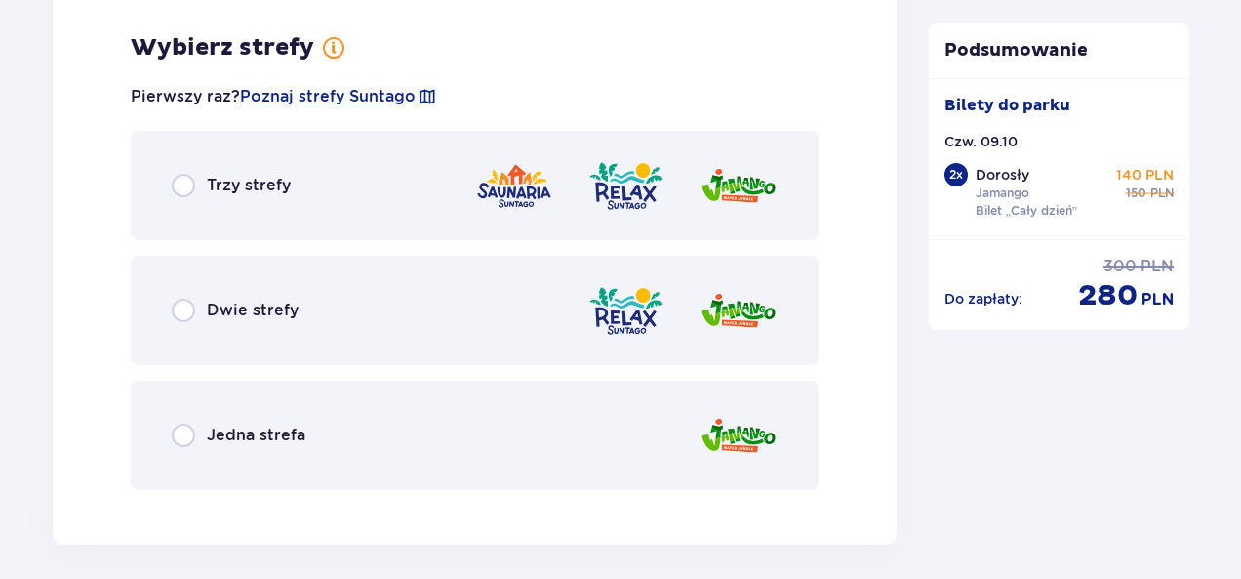
scroll to position [4507, 0]
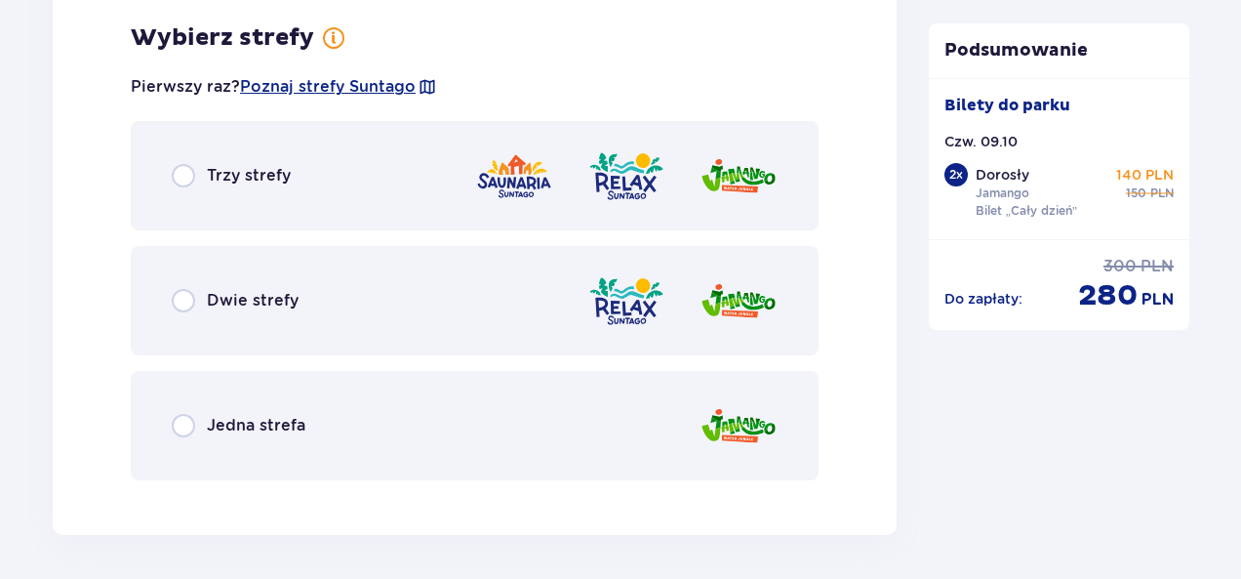
click at [189, 422] on input "radio" at bounding box center [183, 425] width 23 height 23
radio input "true"
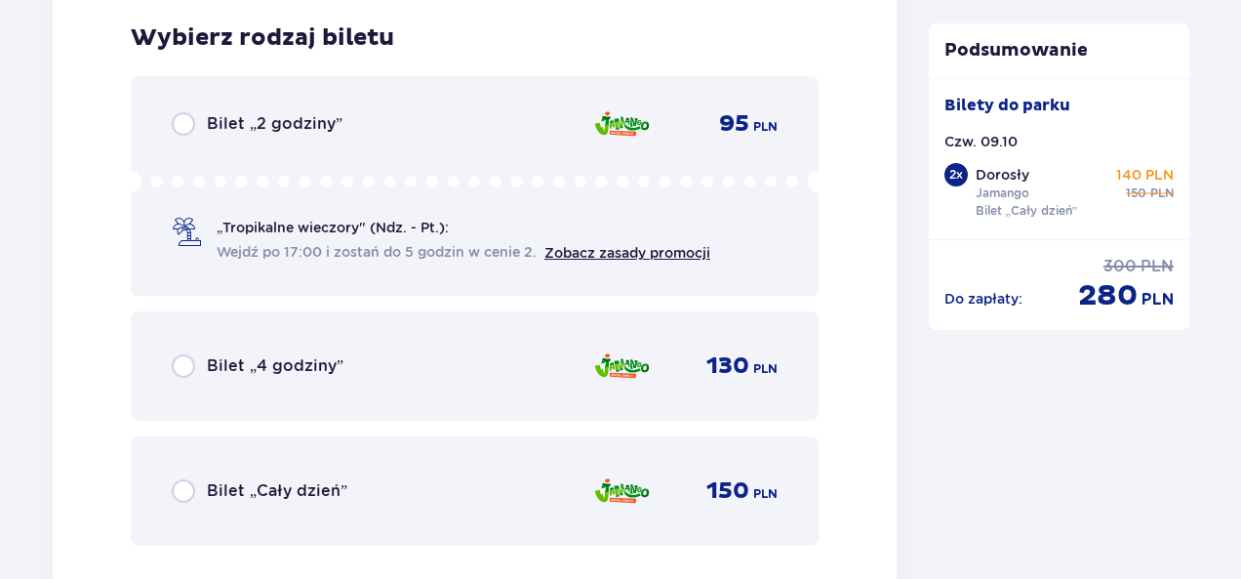
scroll to position [5100, 0]
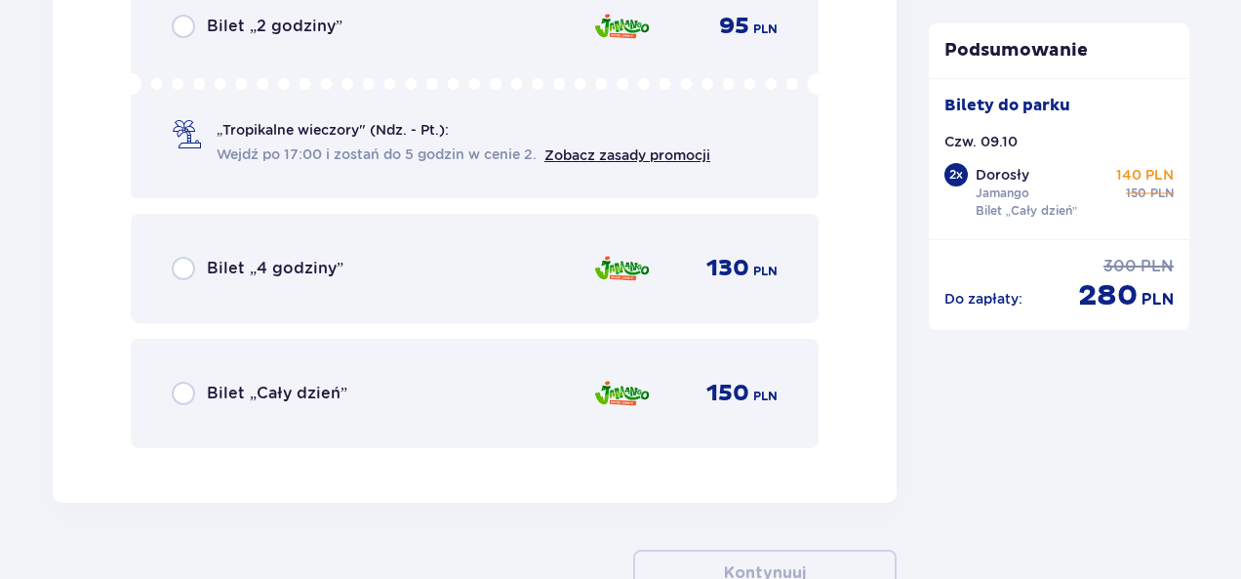
click at [194, 393] on input "radio" at bounding box center [183, 392] width 23 height 23
radio input "true"
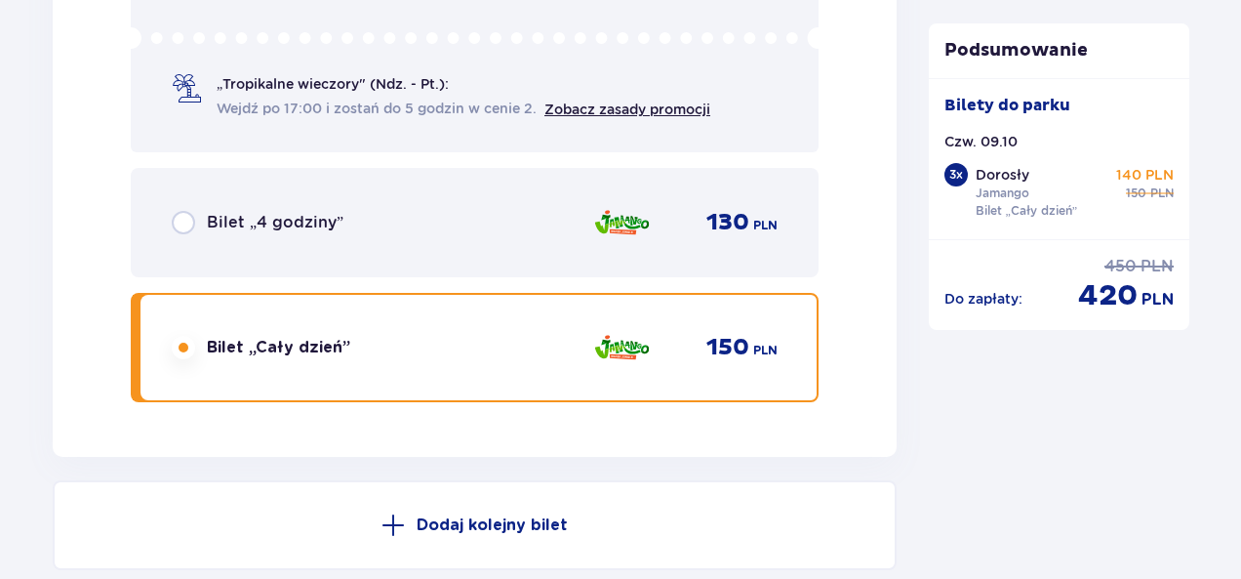
scroll to position [5434, 0]
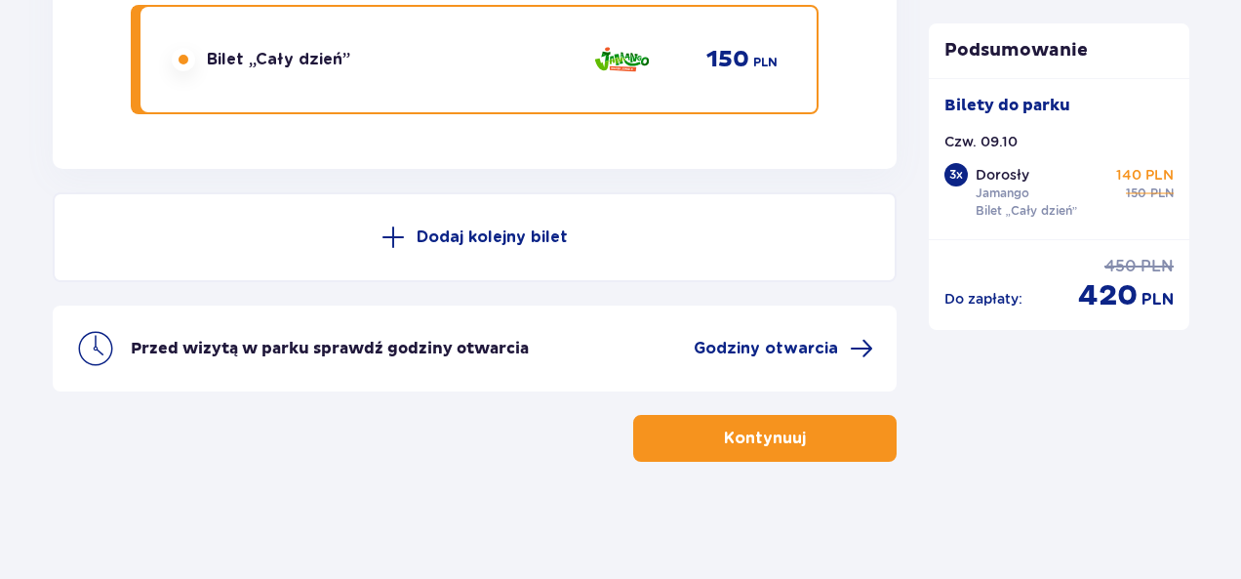
click at [786, 436] on p "Kontynuuj" at bounding box center [765, 437] width 82 height 21
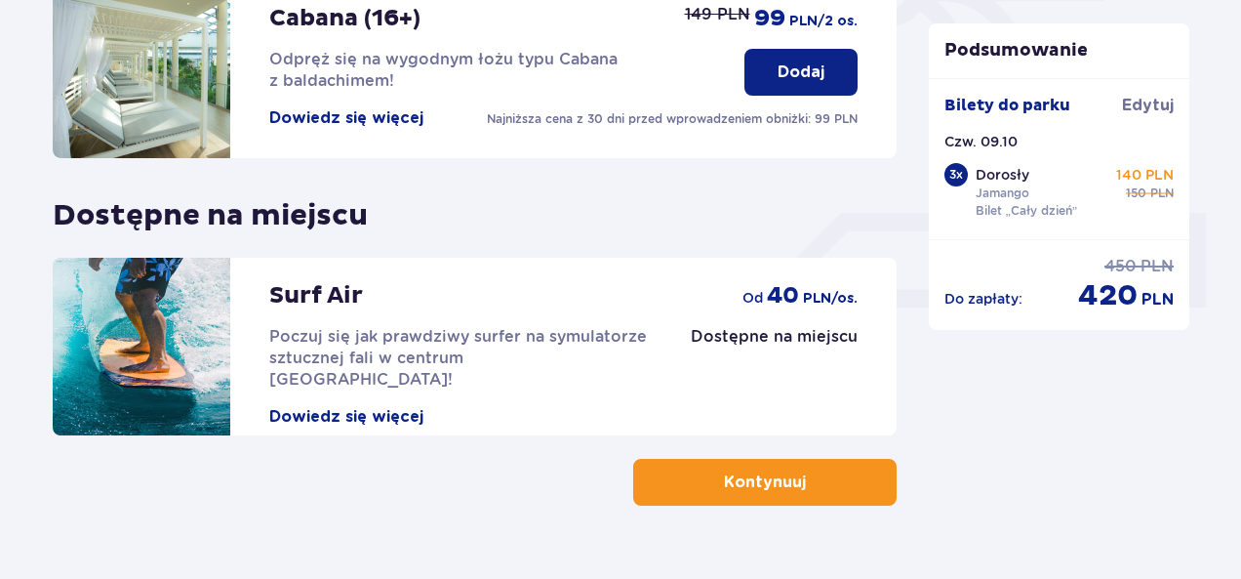
scroll to position [743, 0]
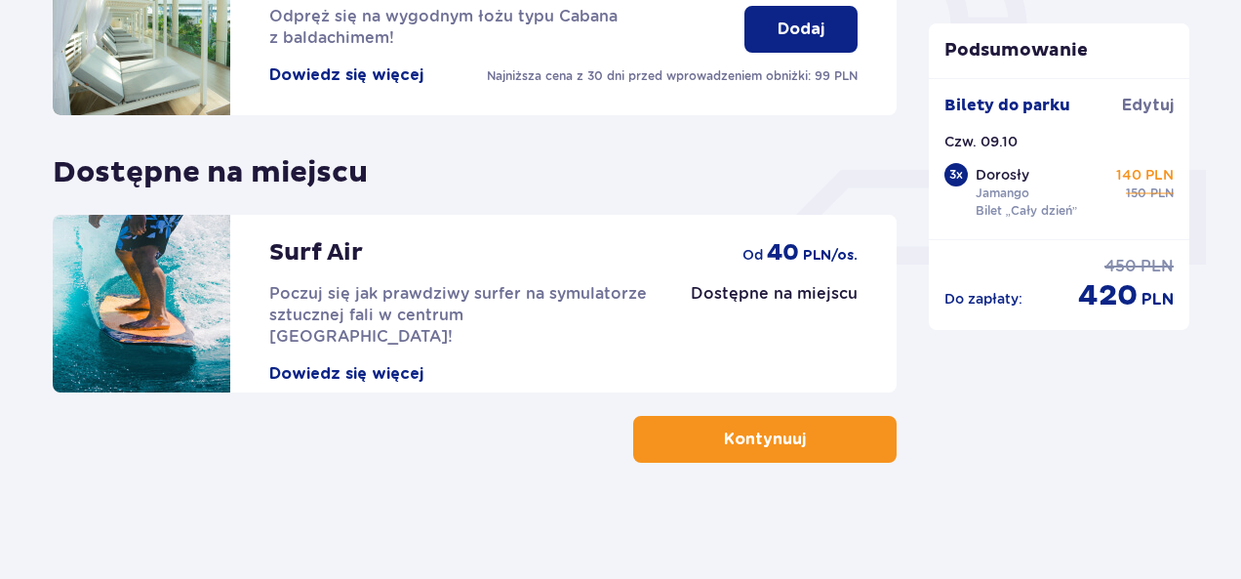
click at [802, 453] on button "Kontynuuj" at bounding box center [764, 439] width 263 height 47
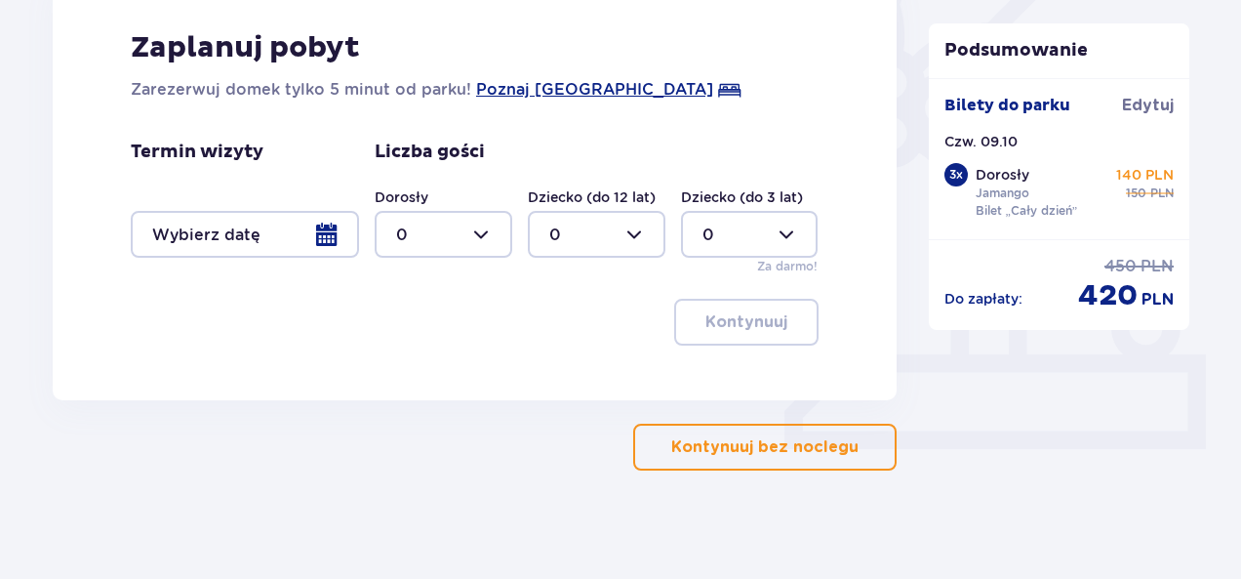
scroll to position [566, 0]
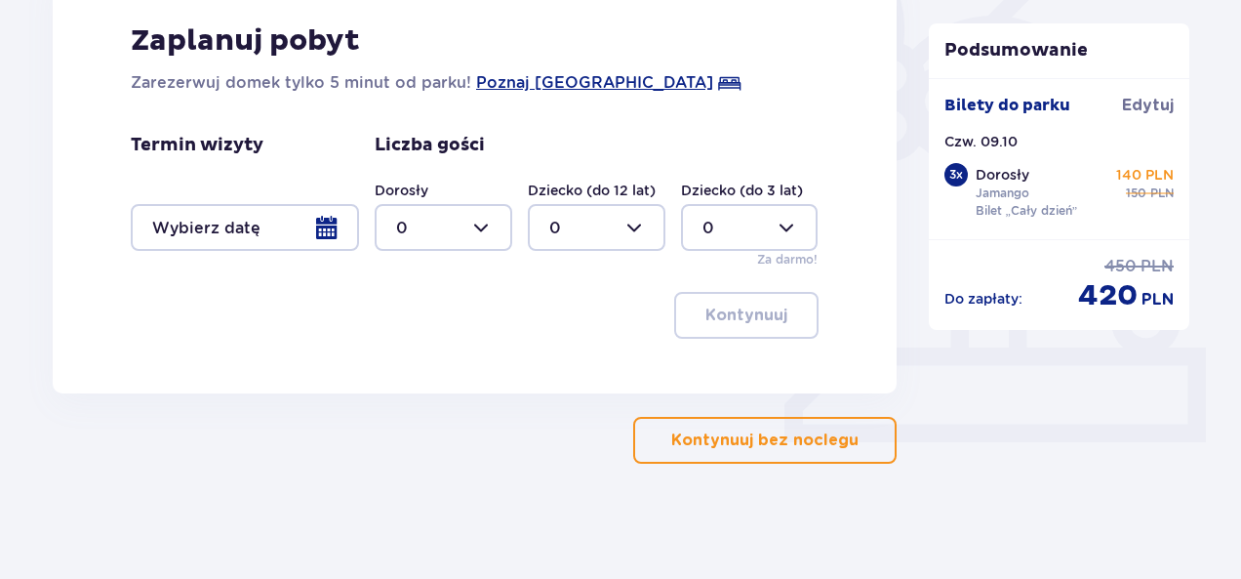
click at [789, 432] on p "Kontynuuj bez noclegu" at bounding box center [764, 439] width 187 height 21
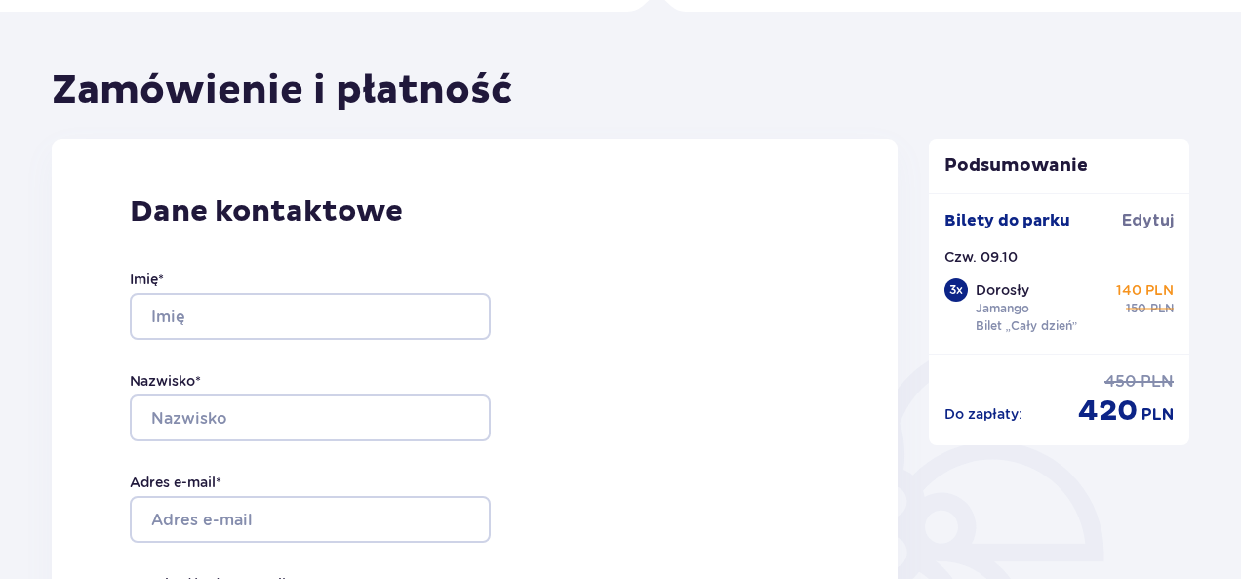
scroll to position [98, 0]
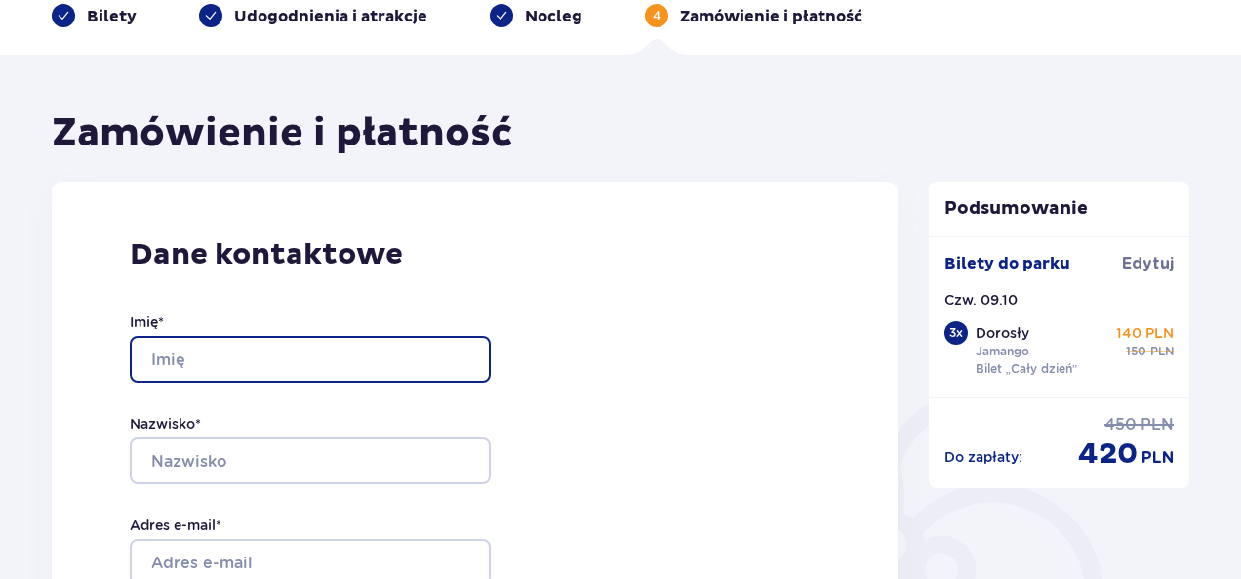
click at [224, 348] on input "Imię *" at bounding box center [310, 359] width 361 height 47
type input "Valeriia"
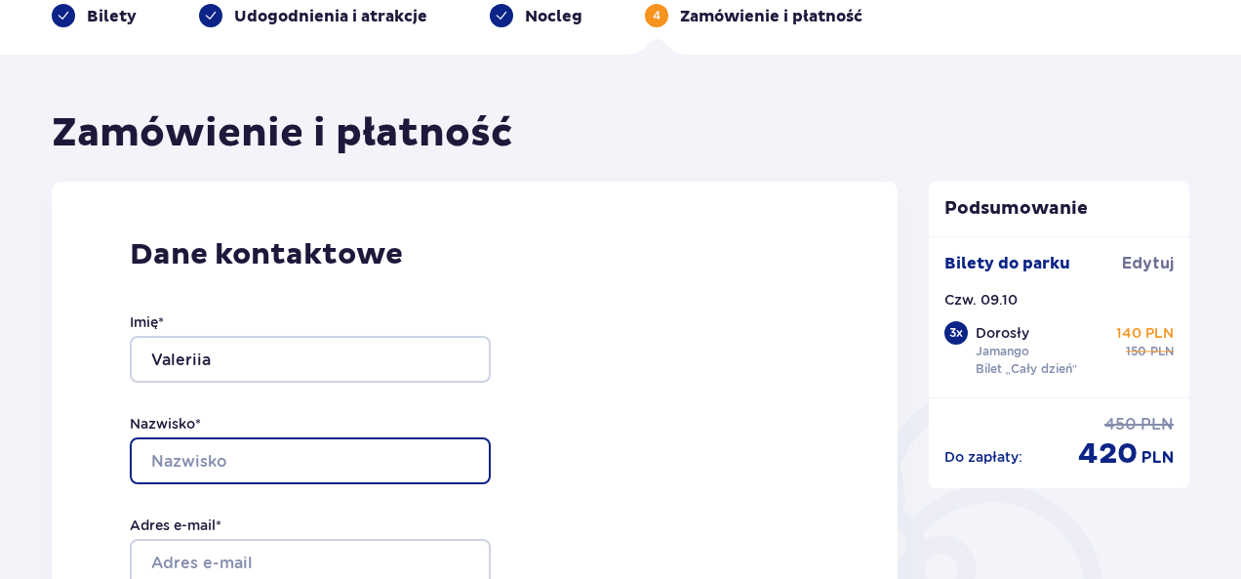
click at [180, 469] on input "Nazwisko *" at bounding box center [310, 460] width 361 height 47
type input "Horodnia"
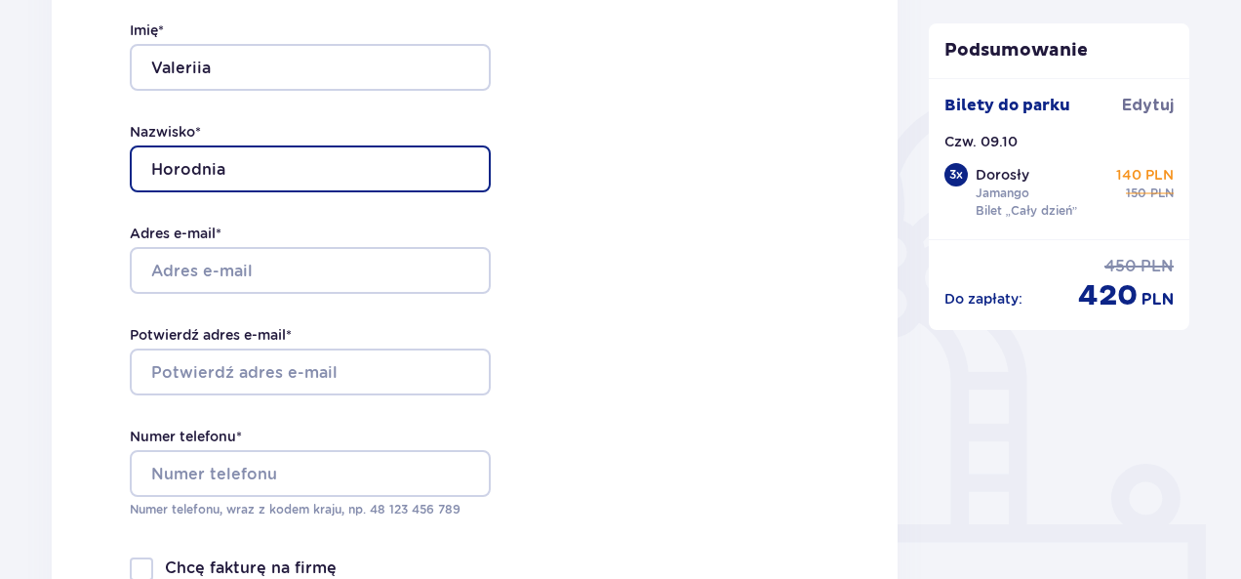
scroll to position [390, 0]
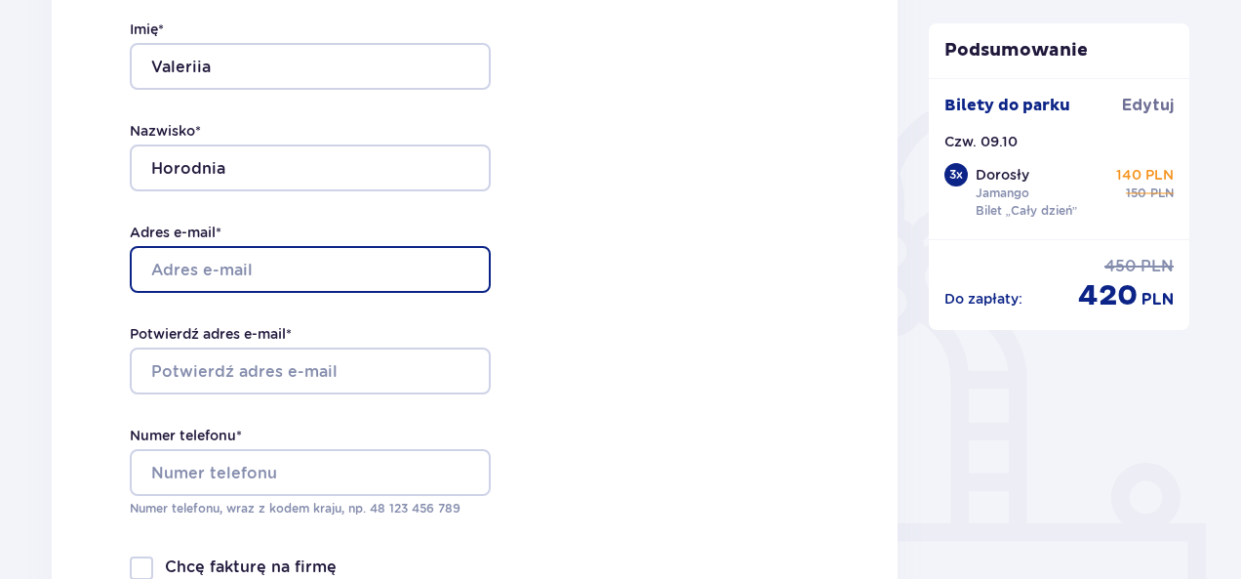
click at [199, 260] on input "Adres e-mail *" at bounding box center [310, 269] width 361 height 47
type input "[EMAIL_ADDRESS][DOMAIN_NAME]"
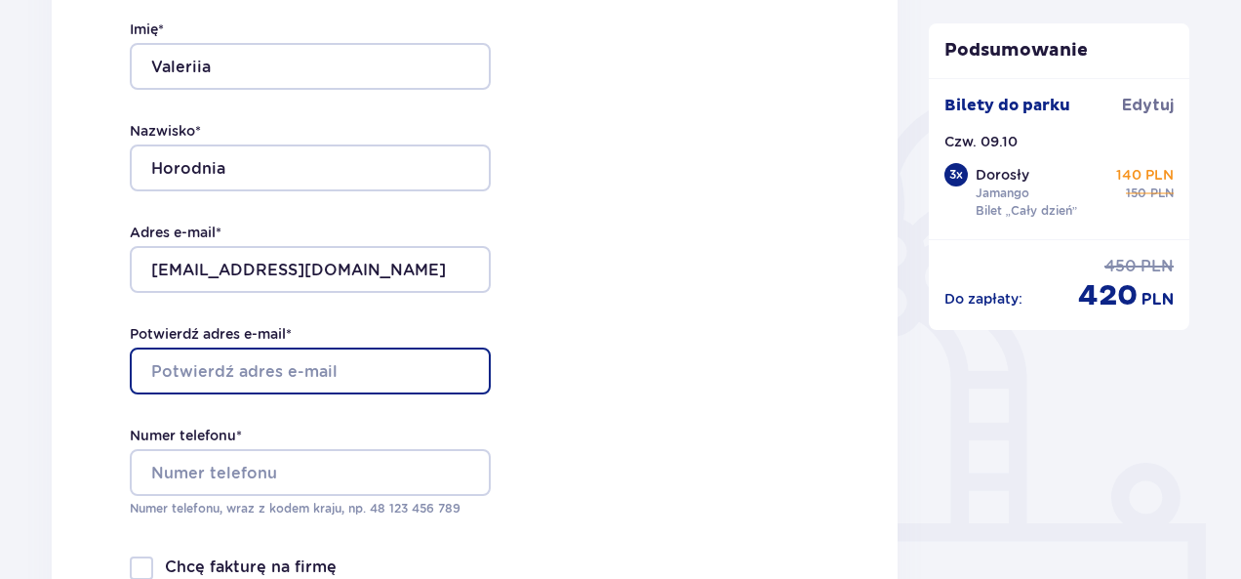
click at [238, 369] on input "Potwierdź adres e-mail *" at bounding box center [310, 370] width 361 height 47
type input "[EMAIL_ADDRESS][DOMAIN_NAME]"
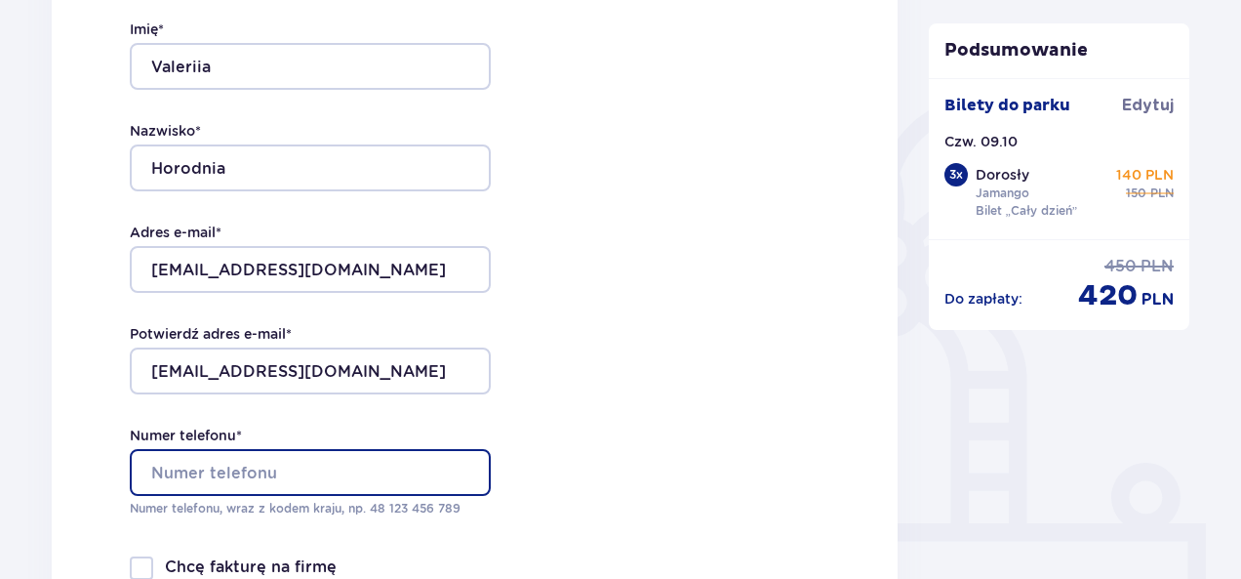
click at [232, 468] on input "Numer telefonu *" at bounding box center [310, 472] width 361 height 47
type input "+48 577 256 694"
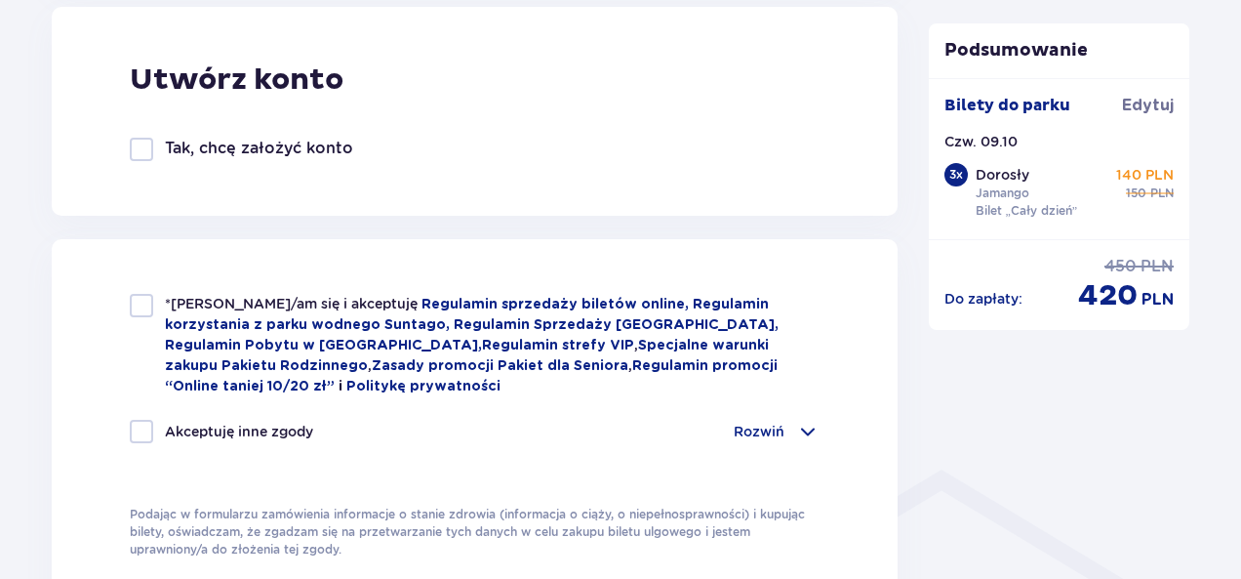
scroll to position [1171, 0]
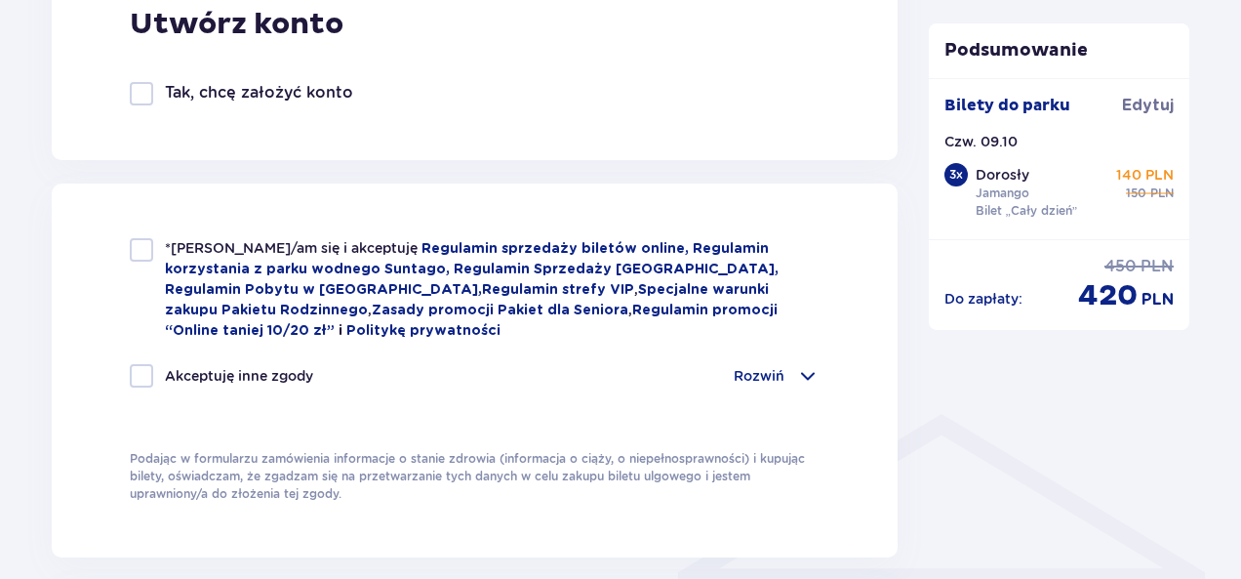
click at [140, 249] on div at bounding box center [141, 249] width 23 height 23
checkbox input "true"
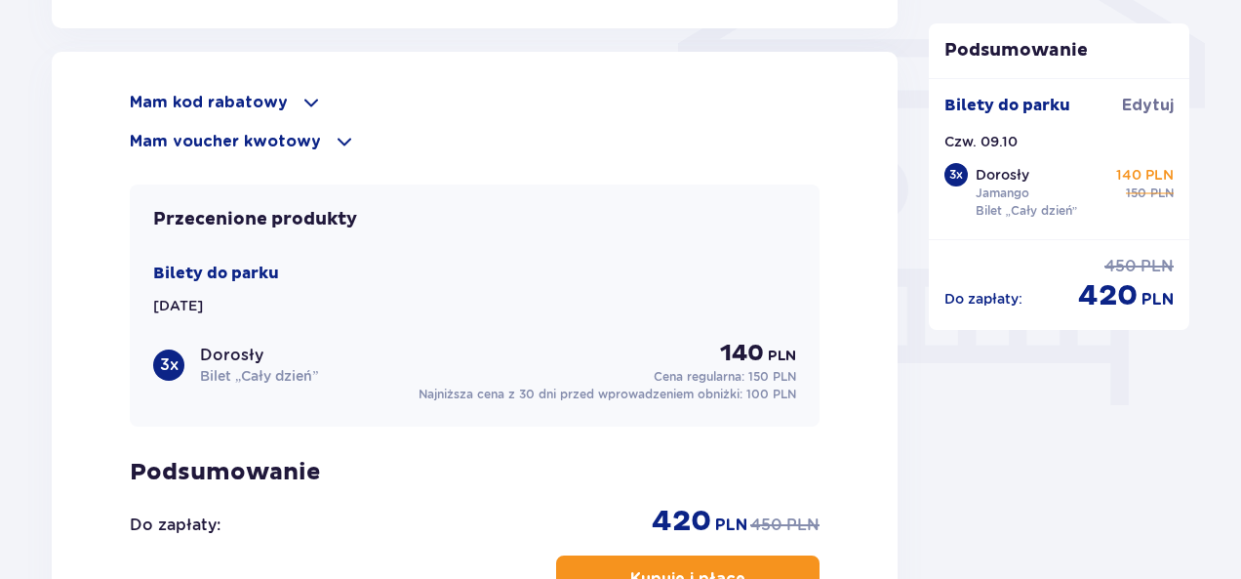
scroll to position [1658, 0]
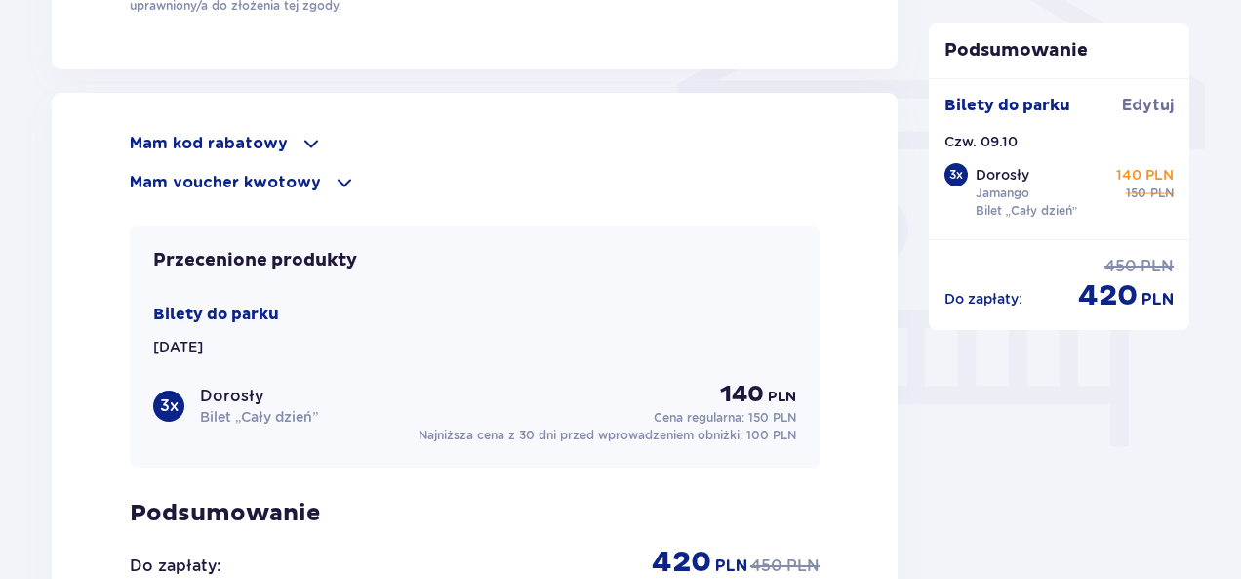
click at [258, 135] on p "Mam kod rabatowy" at bounding box center [209, 143] width 158 height 21
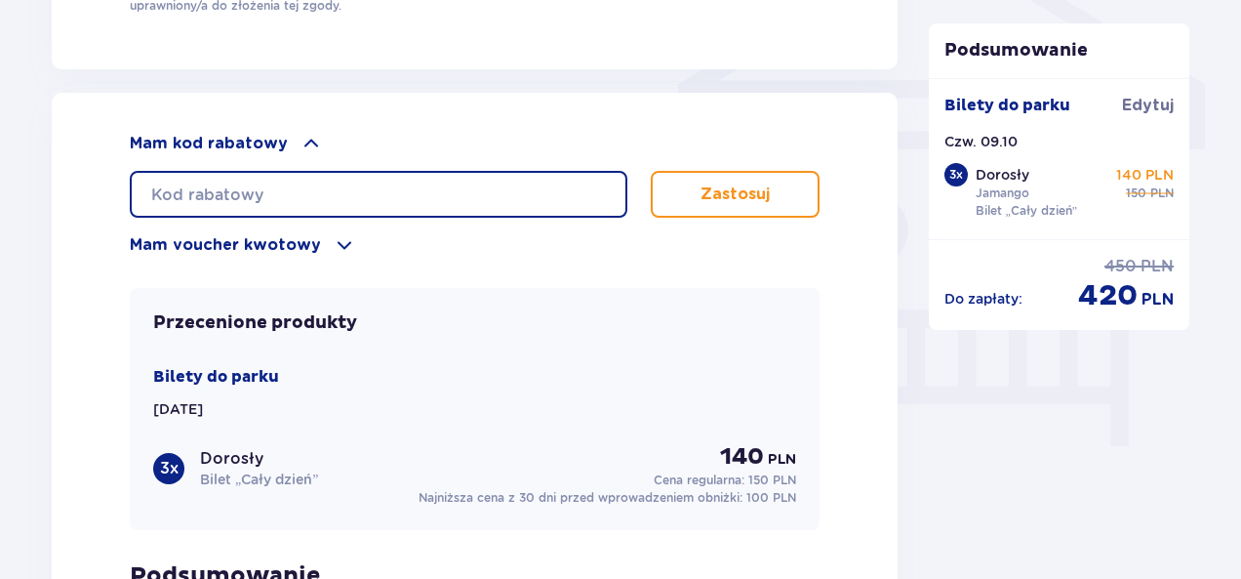
click at [244, 189] on input "text" at bounding box center [379, 194] width 498 height 47
type input "LDDFTO8P9A23JK"
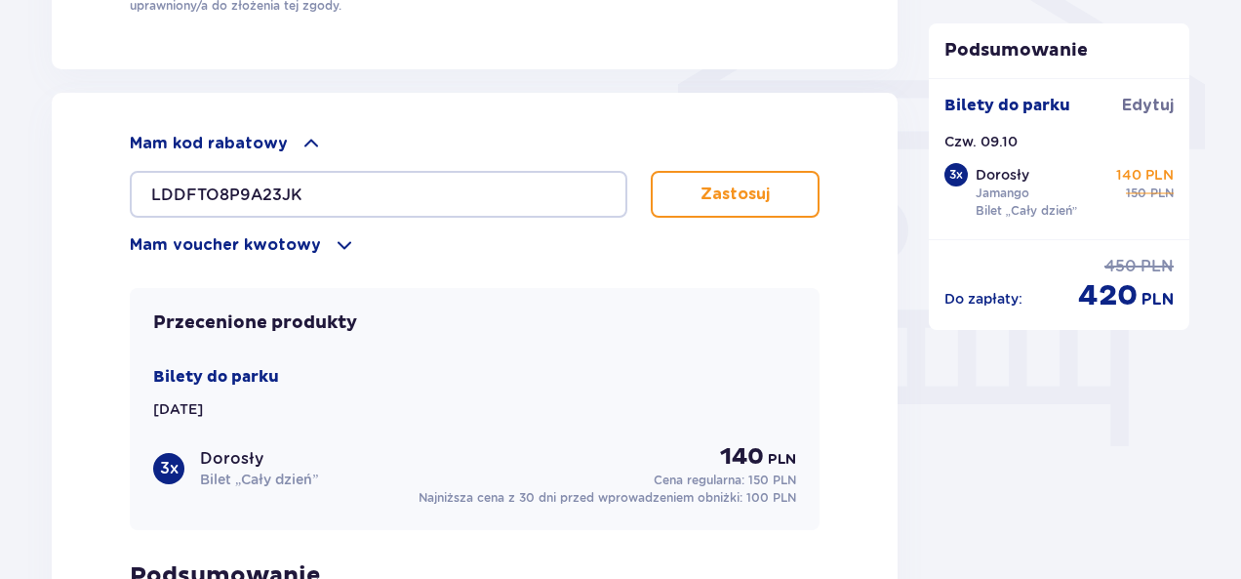
click at [716, 190] on p "Zastosuj" at bounding box center [734, 193] width 69 height 21
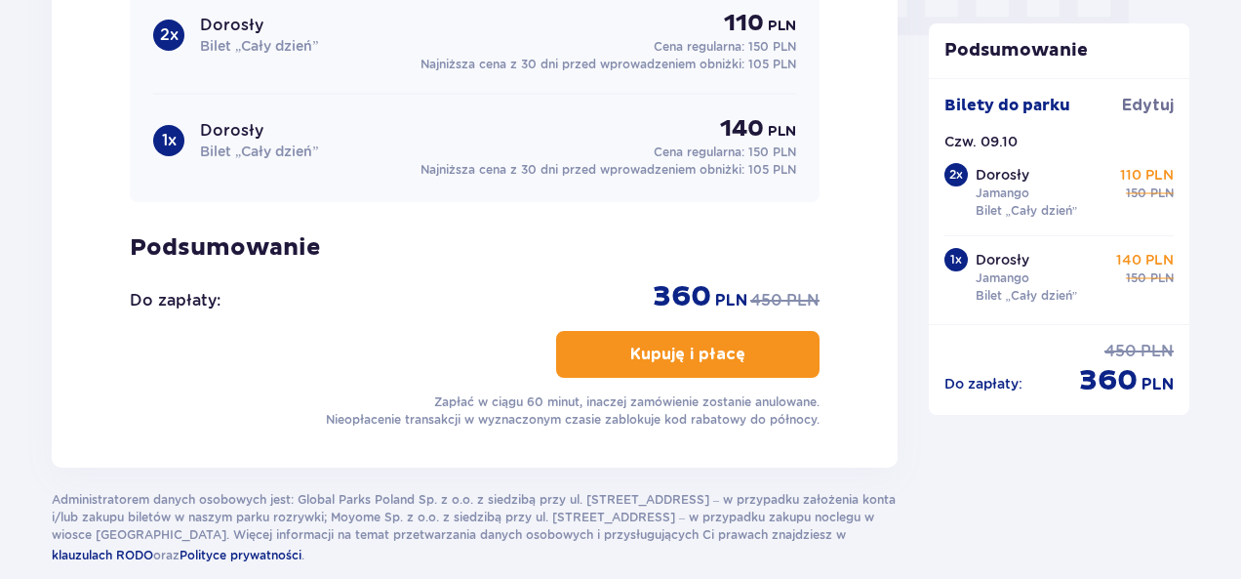
scroll to position [1930, 0]
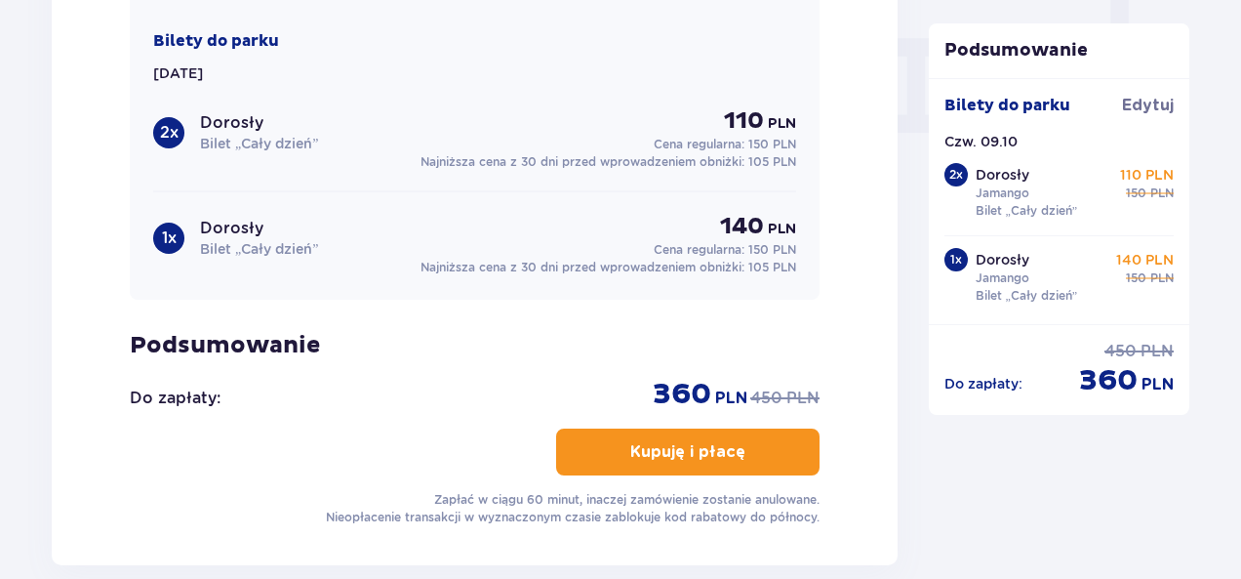
click at [706, 455] on p "Kupuję i płacę" at bounding box center [687, 451] width 115 height 21
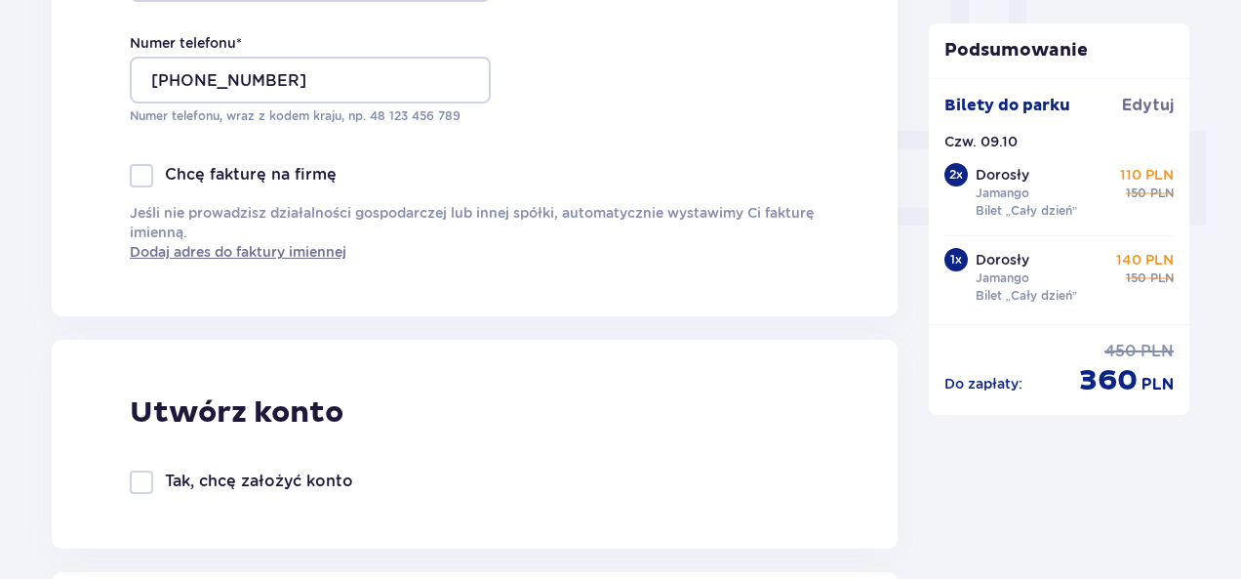
scroll to position [526, 0]
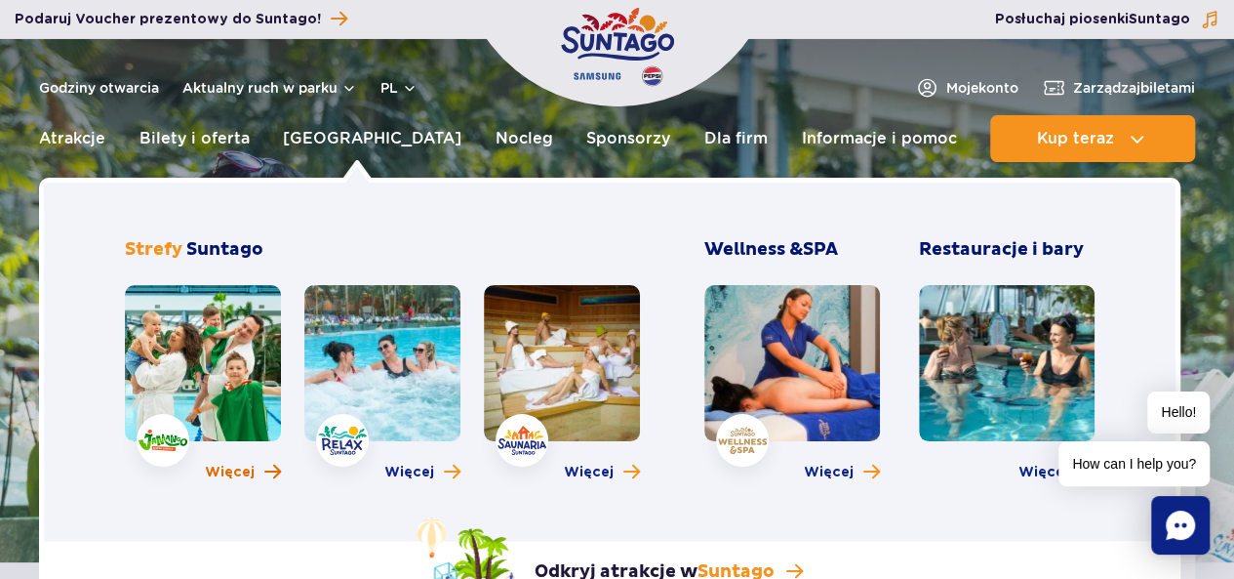
click at [274, 477] on span "Więcej o strefie Jamango" at bounding box center [272, 471] width 17 height 19
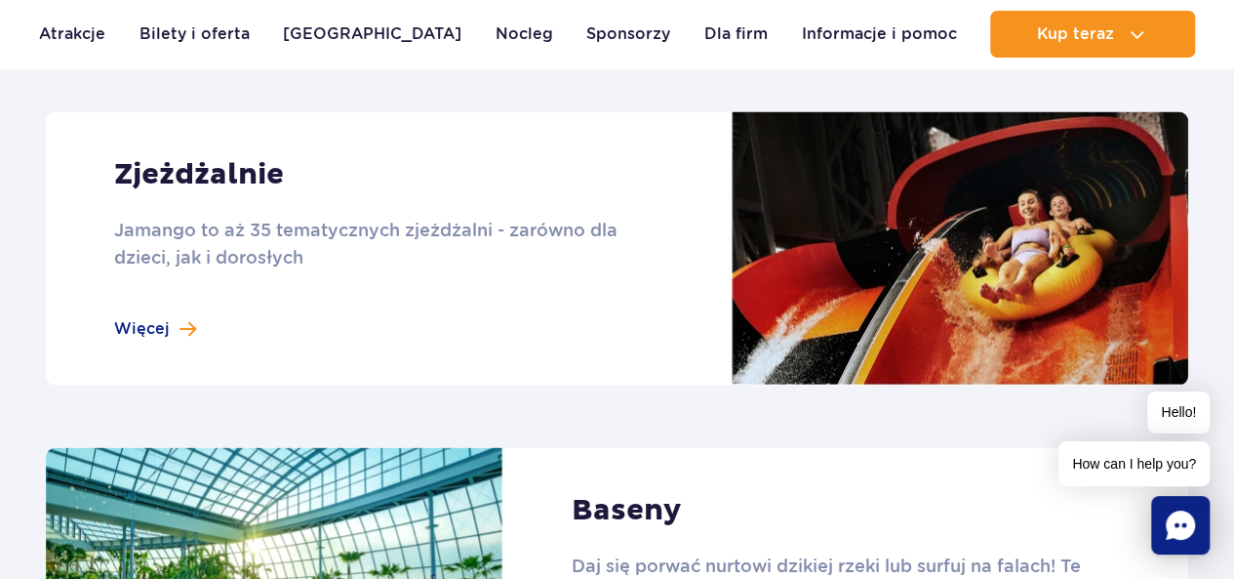
scroll to position [1756, 0]
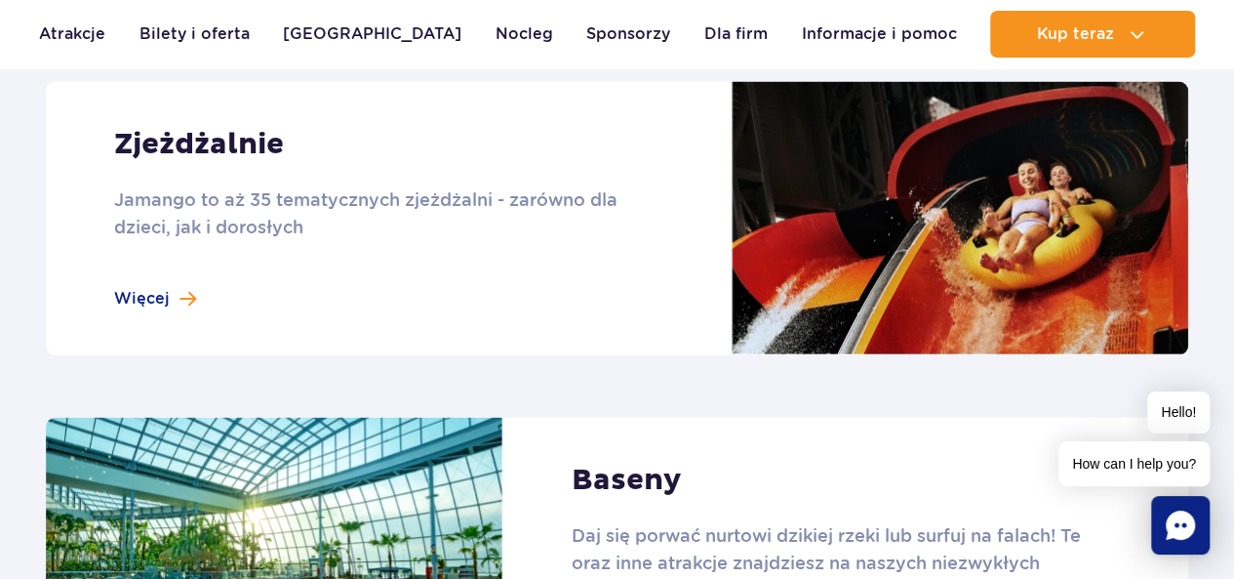
click at [204, 290] on link at bounding box center [617, 217] width 1142 height 273
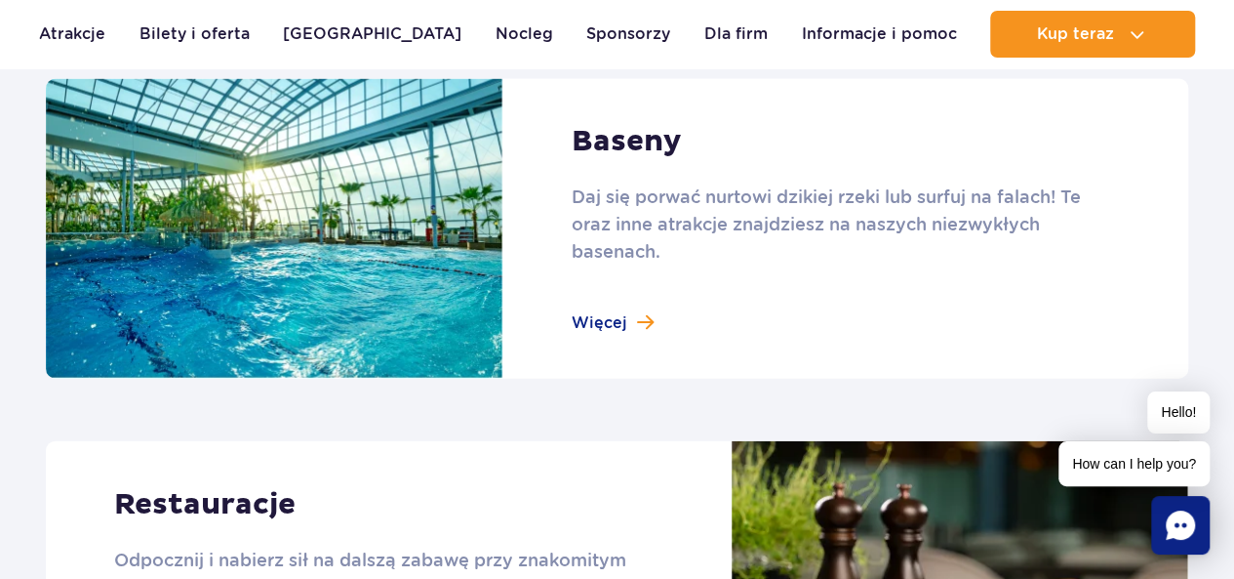
scroll to position [2146, 0]
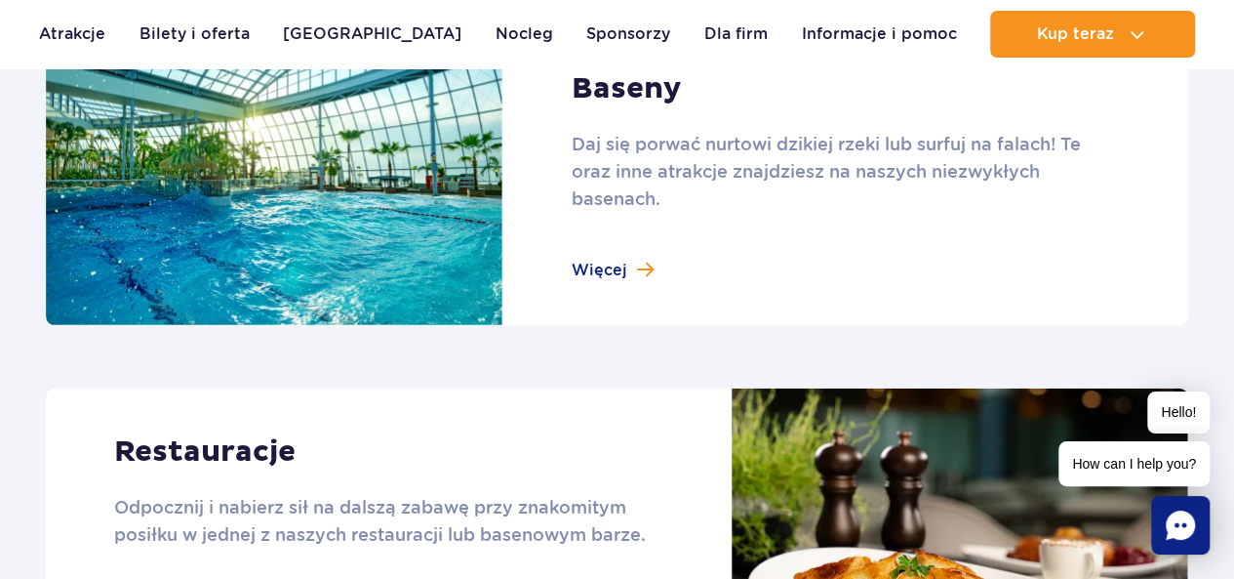
click at [630, 260] on link at bounding box center [617, 176] width 1142 height 300
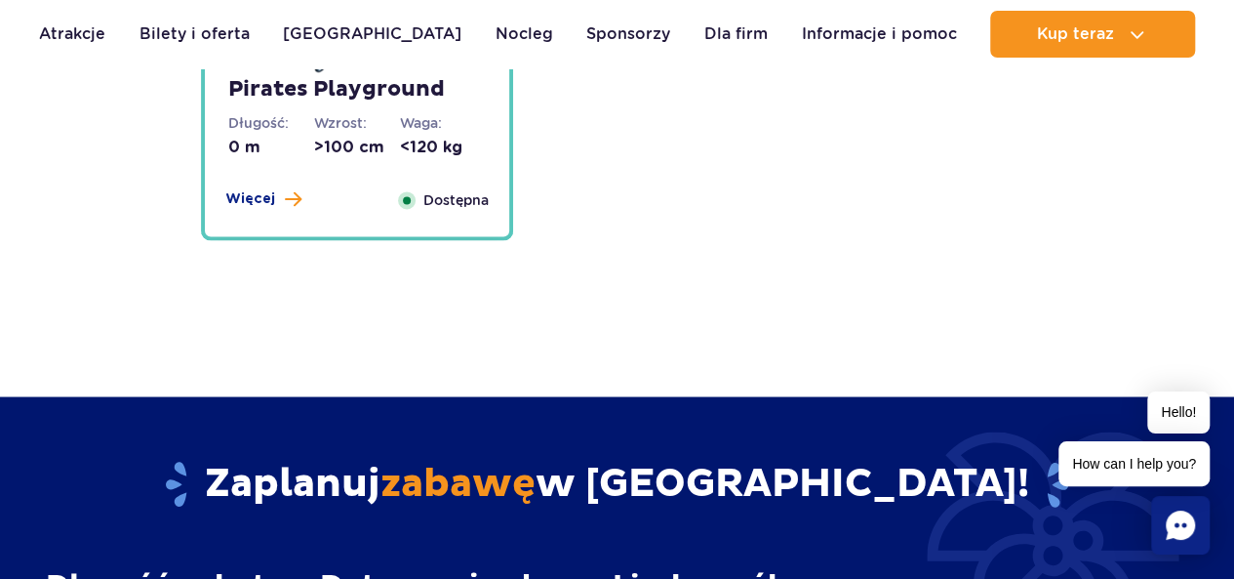
scroll to position [5366, 0]
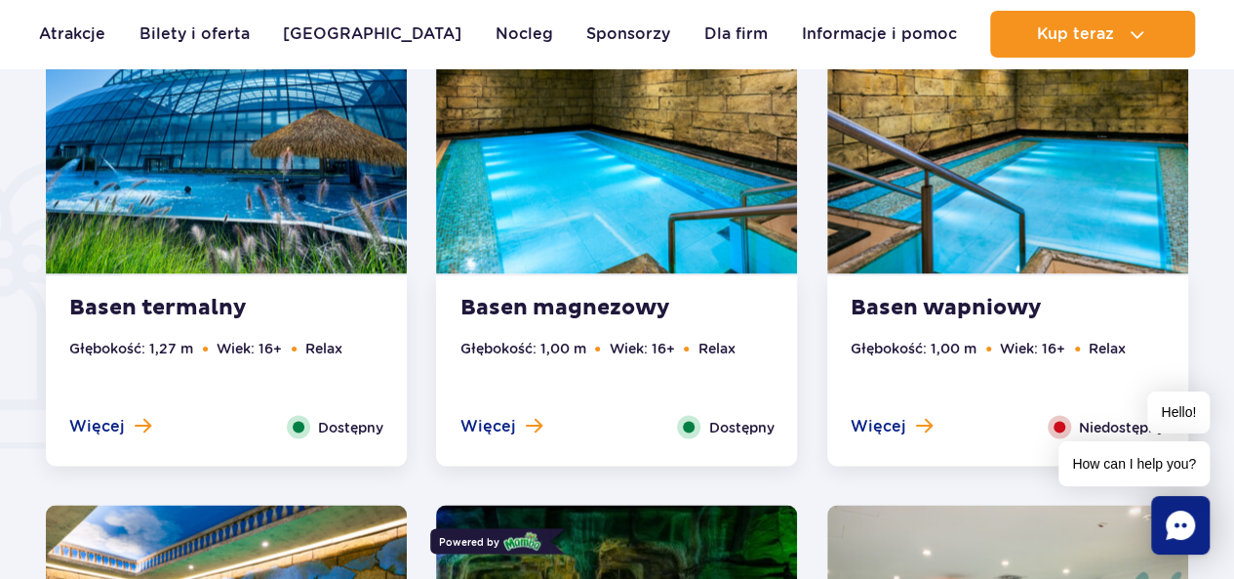
scroll to position [1463, 0]
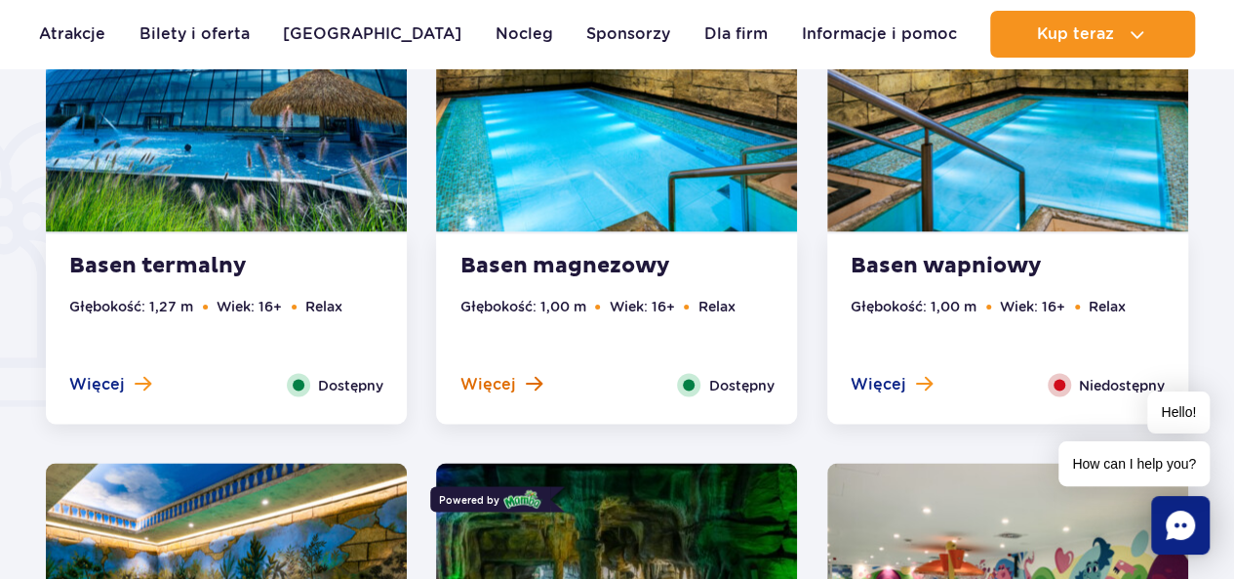
click at [531, 386] on span at bounding box center [533, 383] width 17 height 18
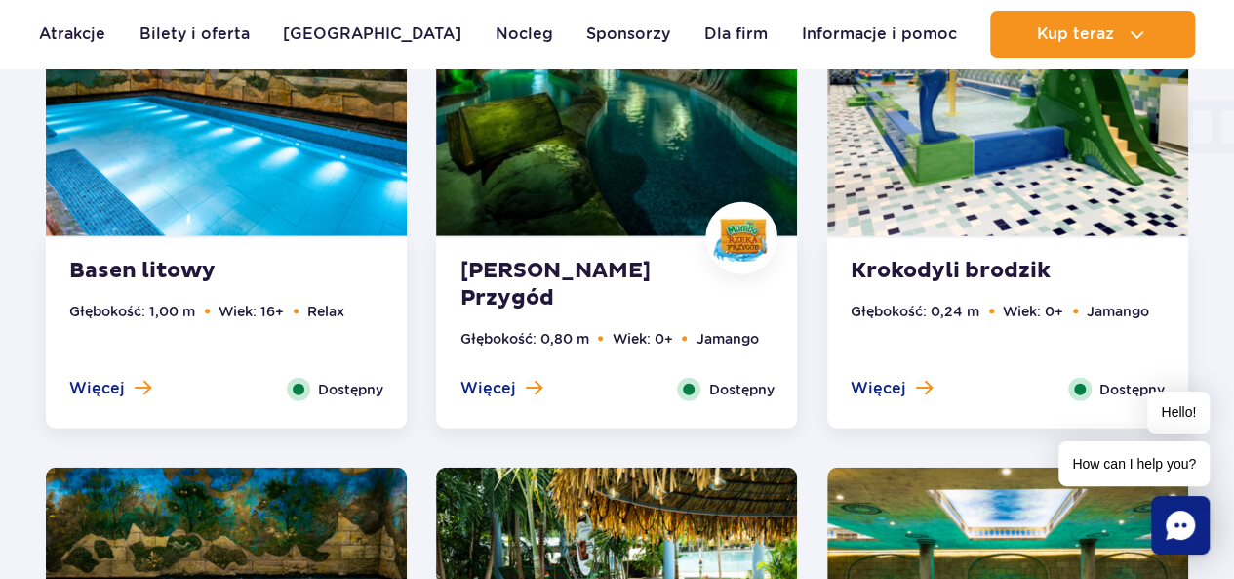
scroll to position [2593, 0]
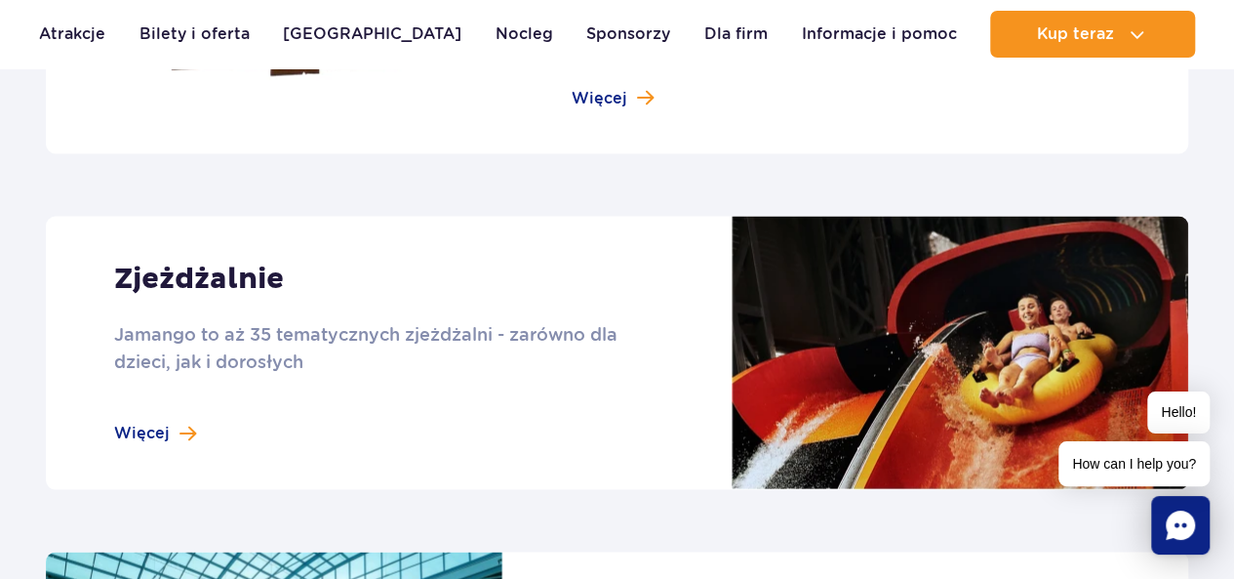
scroll to position [1658, 0]
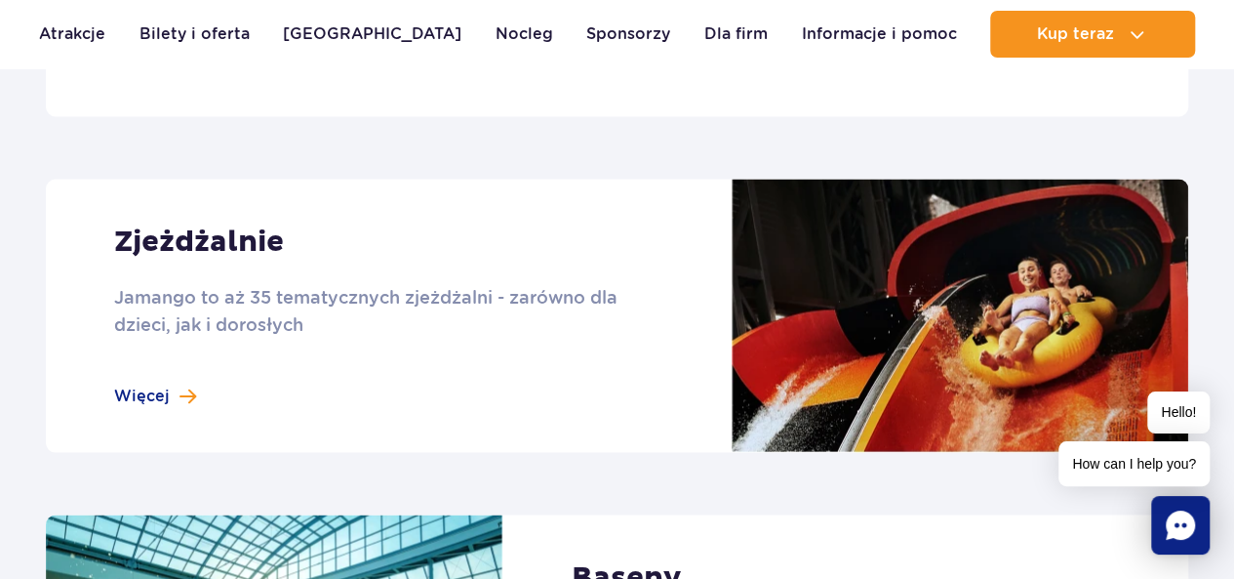
click at [151, 405] on link at bounding box center [617, 315] width 1142 height 273
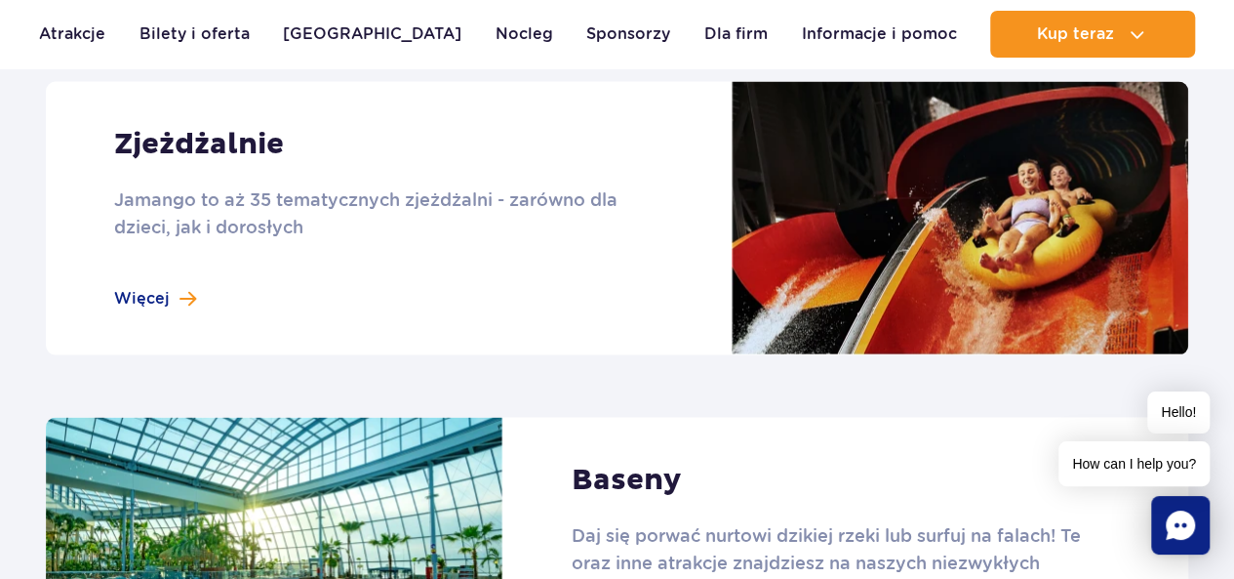
click at [127, 291] on link at bounding box center [617, 217] width 1142 height 273
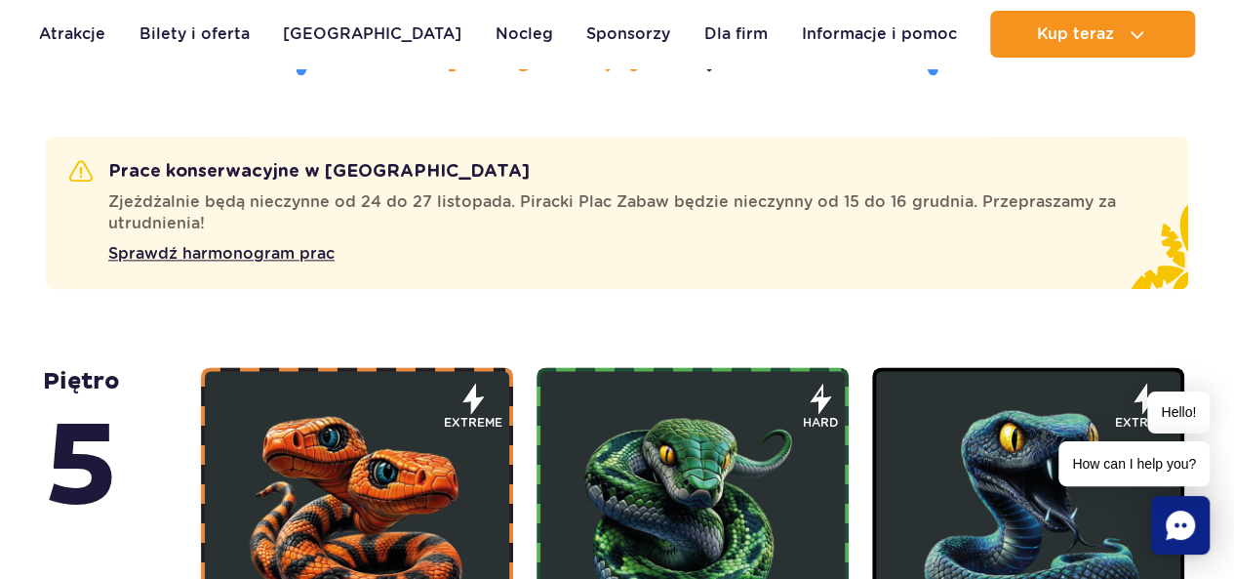
scroll to position [1366, 0]
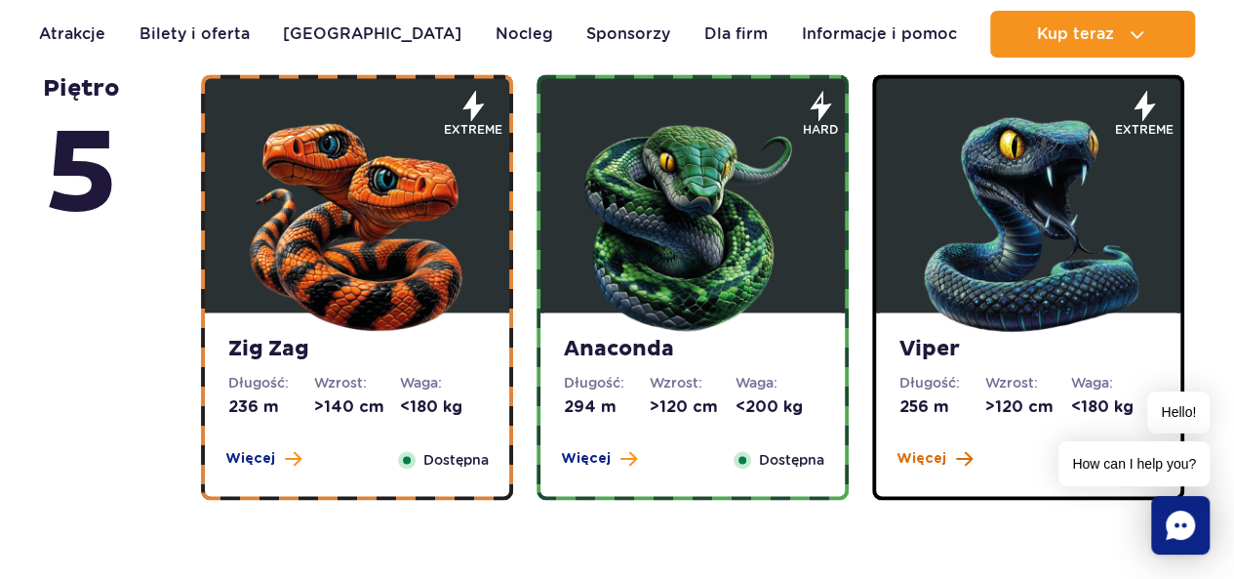
click at [952, 461] on button "Więcej" at bounding box center [935, 459] width 76 height 20
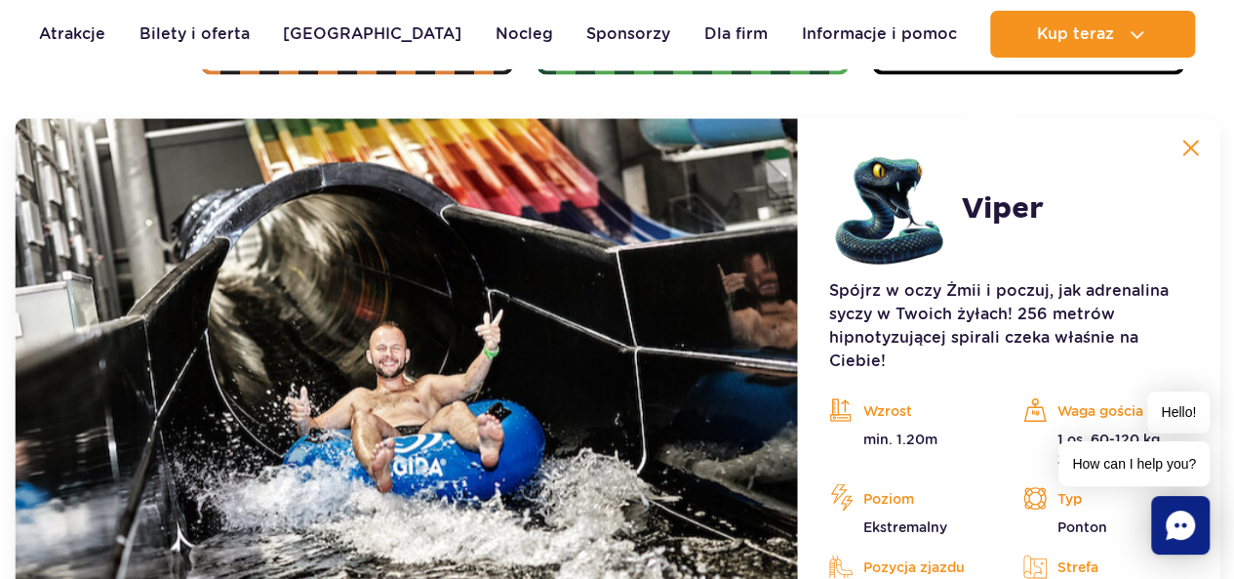
scroll to position [1791, 0]
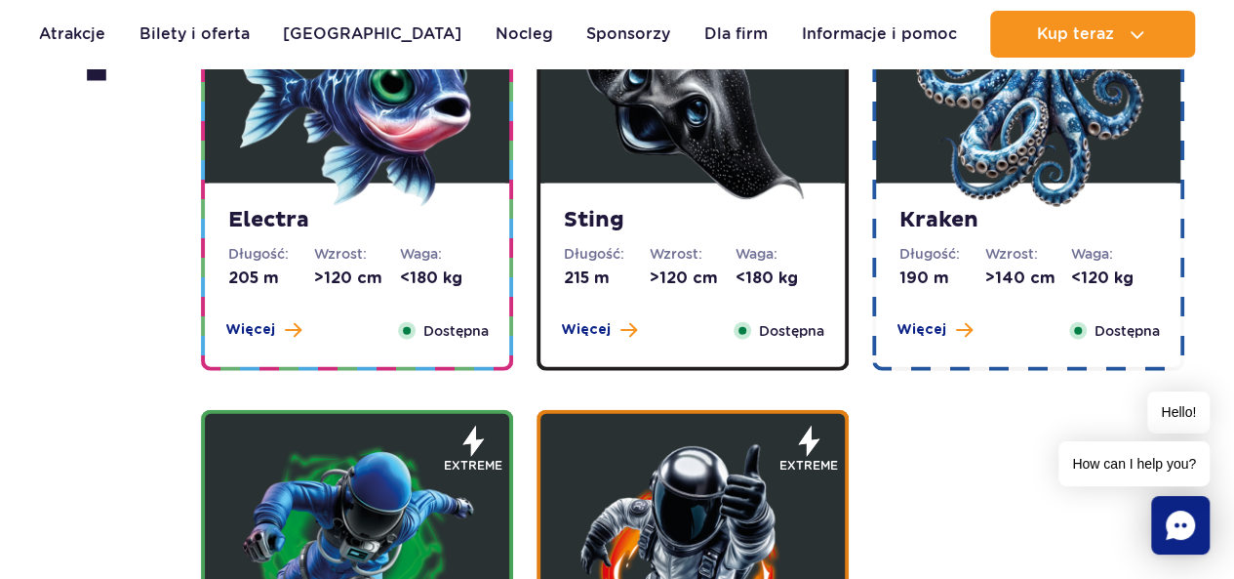
scroll to position [2049, 0]
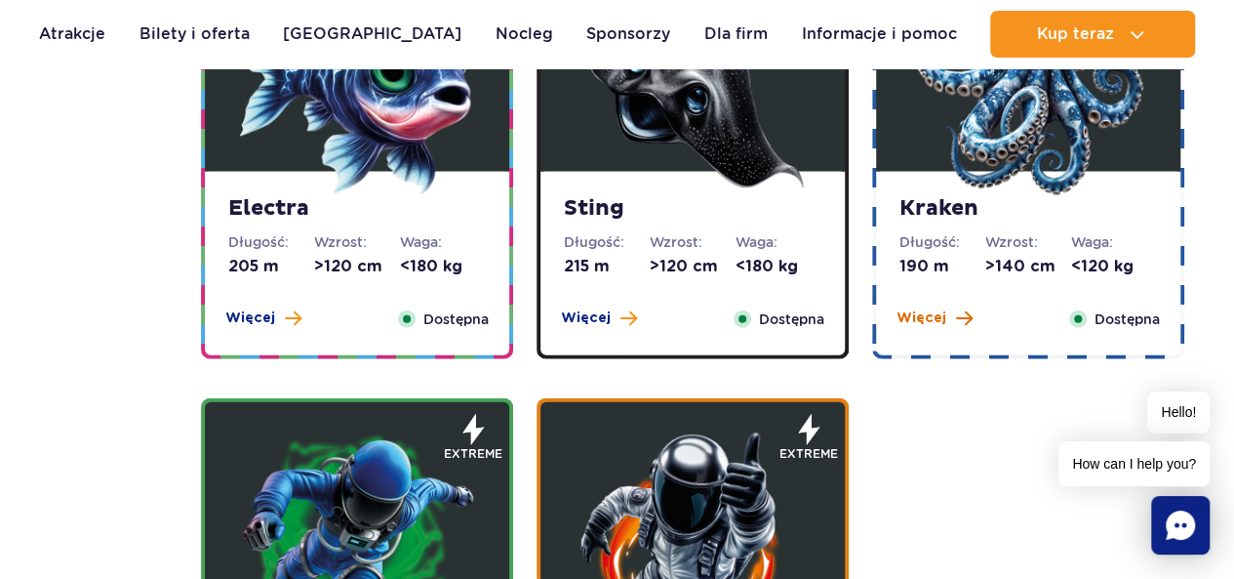
click at [951, 318] on button "Więcej" at bounding box center [935, 318] width 76 height 20
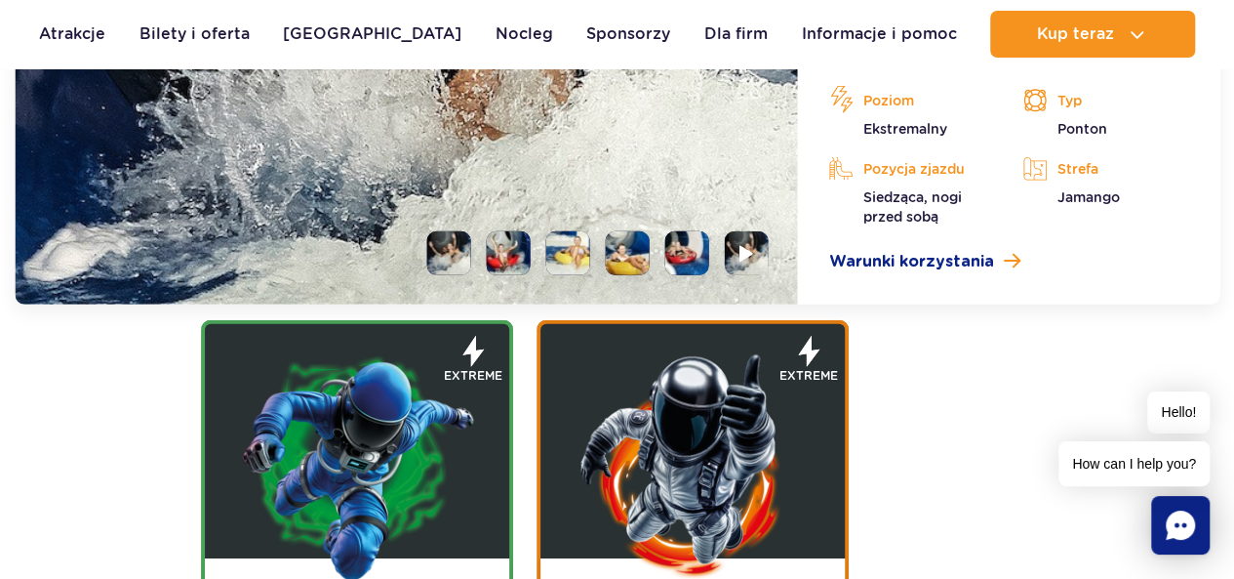
scroll to position [2529, 0]
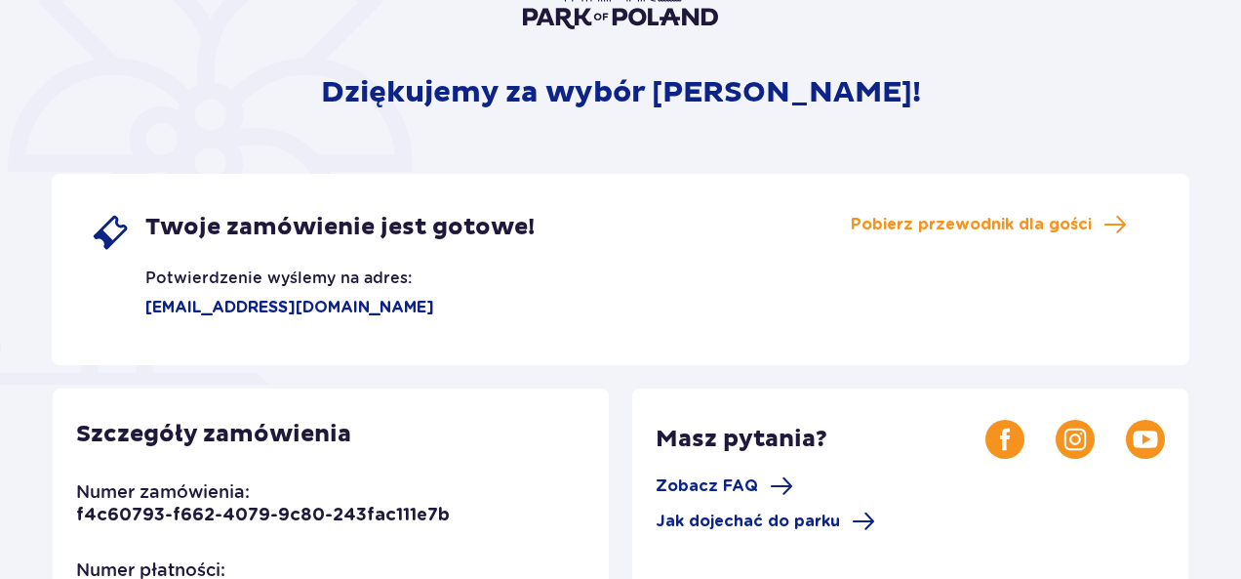
scroll to position [98, 0]
